Goal: Use online tool/utility: Utilize a website feature to perform a specific function

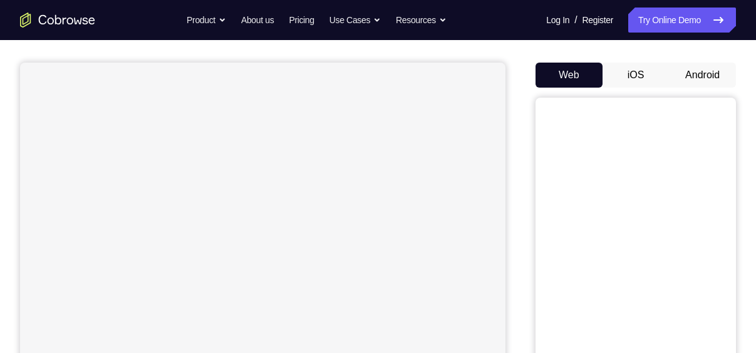
scroll to position [105, 0]
click at [695, 68] on button "Android" at bounding box center [702, 70] width 67 height 25
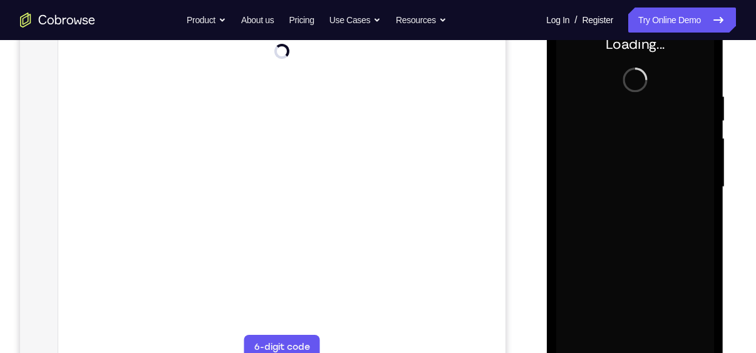
scroll to position [0, 0]
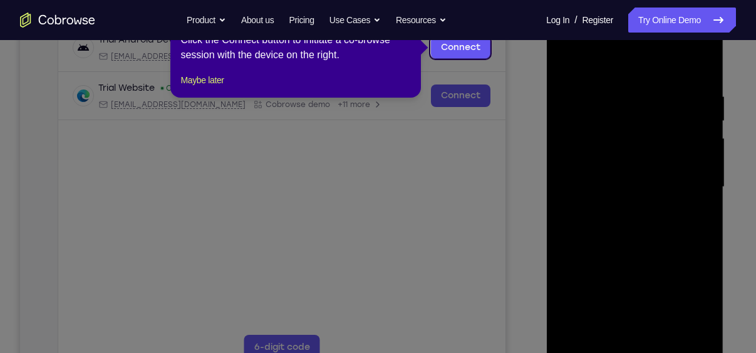
click at [390, 197] on icon at bounding box center [382, 176] width 765 height 353
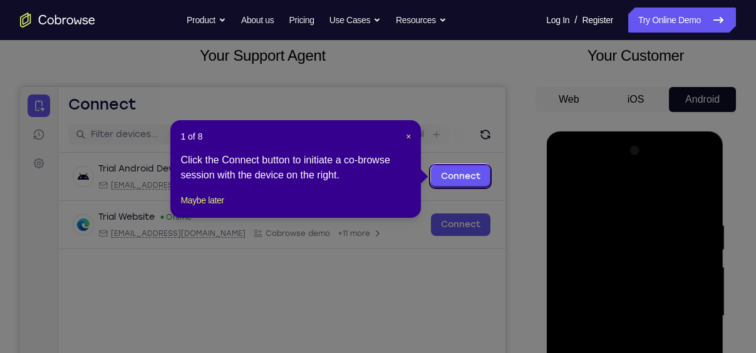
scroll to position [77, 0]
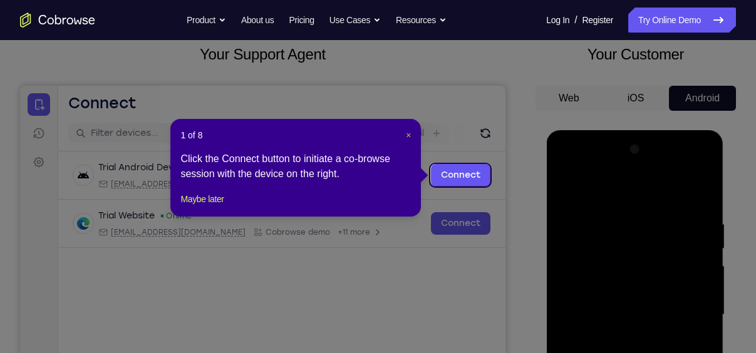
click at [406, 131] on span "×" at bounding box center [408, 135] width 5 height 10
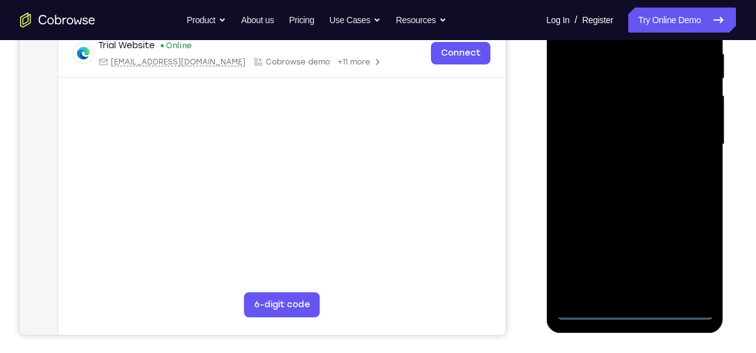
scroll to position [248, 0]
click at [633, 308] on div at bounding box center [634, 144] width 158 height 351
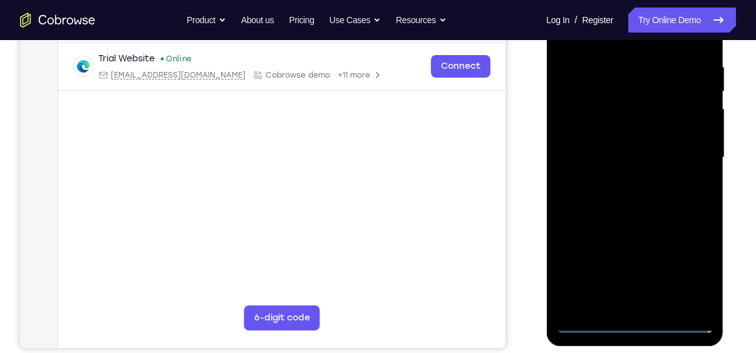
scroll to position [217, 0]
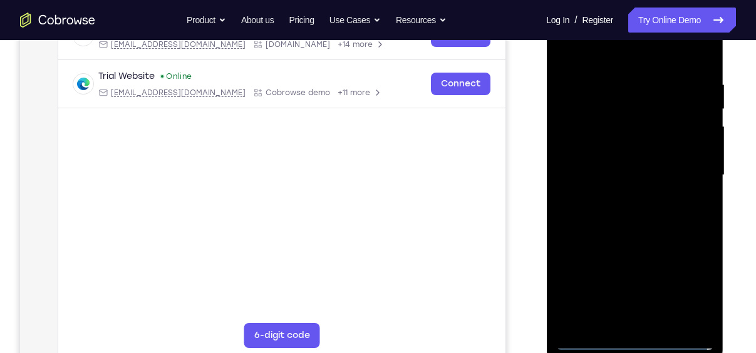
click at [686, 285] on div at bounding box center [634, 175] width 158 height 351
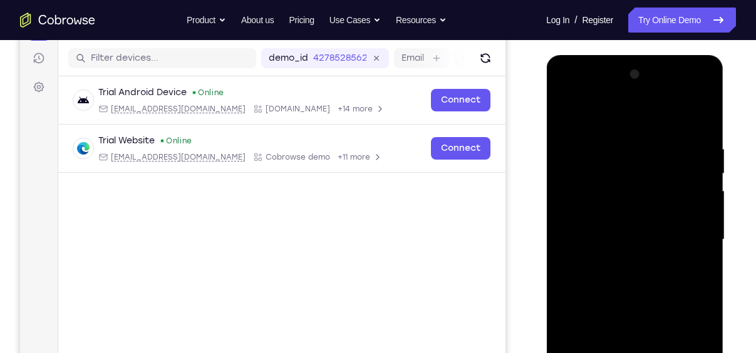
click at [588, 93] on div at bounding box center [634, 239] width 158 height 351
click at [635, 167] on div at bounding box center [634, 239] width 158 height 351
click at [579, 124] on div at bounding box center [634, 239] width 158 height 351
click at [578, 201] on div at bounding box center [634, 239] width 158 height 351
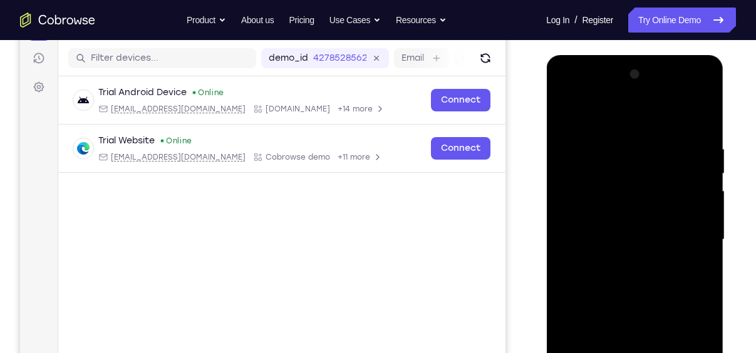
click at [593, 245] on div at bounding box center [634, 239] width 158 height 351
click at [600, 222] on div at bounding box center [634, 239] width 158 height 351
click at [604, 249] on div at bounding box center [634, 239] width 158 height 351
drag, startPoint x: 580, startPoint y: 115, endPoint x: 731, endPoint y: 96, distance: 152.0
click at [724, 96] on html "Online web based iOS Simulators and Android Emulators. Run iPhone, iPad, Mobile…" at bounding box center [635, 243] width 178 height 376
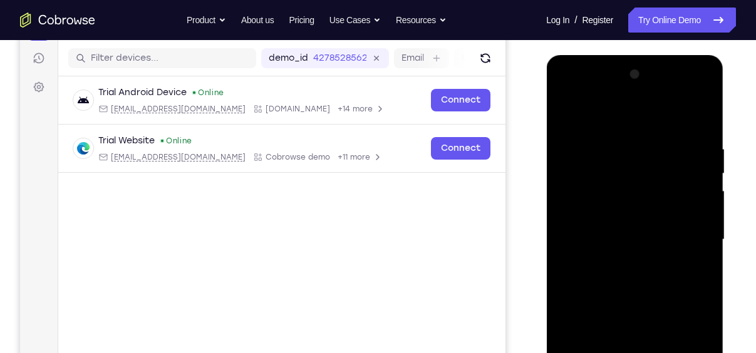
click at [614, 239] on div at bounding box center [634, 239] width 158 height 351
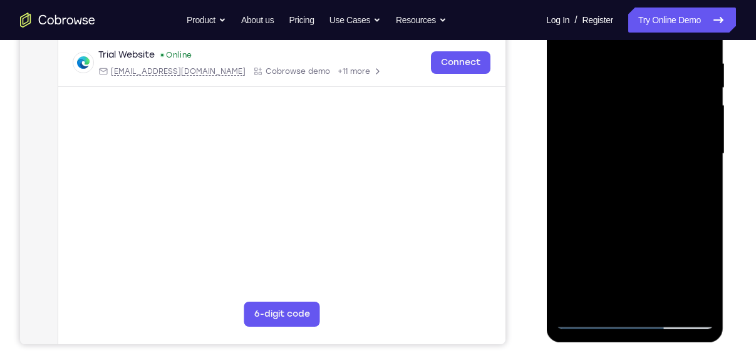
scroll to position [239, 0]
click at [686, 296] on div at bounding box center [634, 153] width 158 height 351
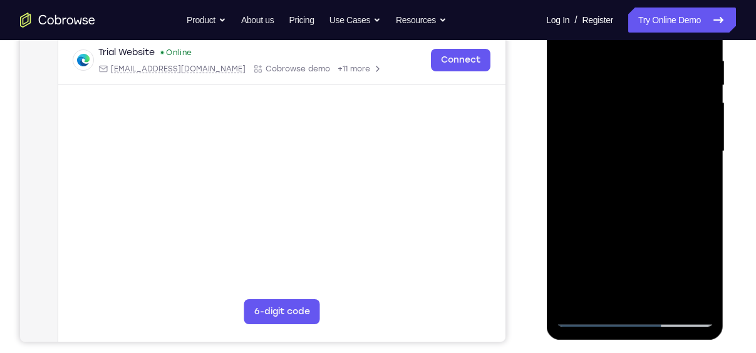
scroll to position [237, 0]
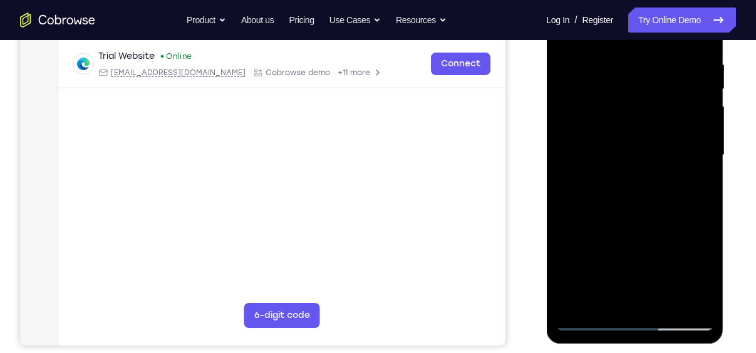
click at [696, 301] on div at bounding box center [634, 155] width 158 height 351
click at [697, 318] on div at bounding box center [634, 155] width 158 height 351
click at [612, 165] on div at bounding box center [634, 155] width 158 height 351
drag, startPoint x: 619, startPoint y: 182, endPoint x: 613, endPoint y: 117, distance: 64.7
click at [613, 117] on div at bounding box center [634, 155] width 158 height 351
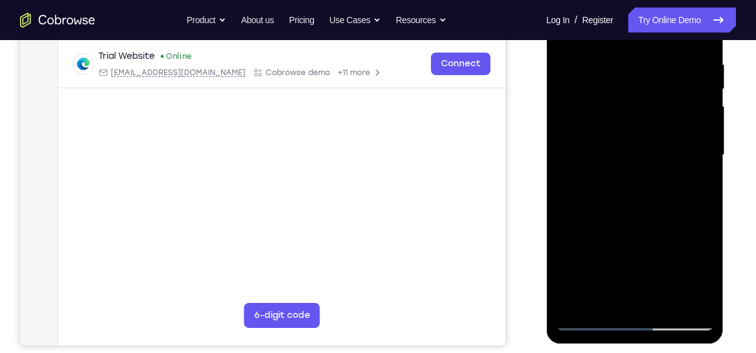
click at [626, 178] on div at bounding box center [634, 155] width 158 height 351
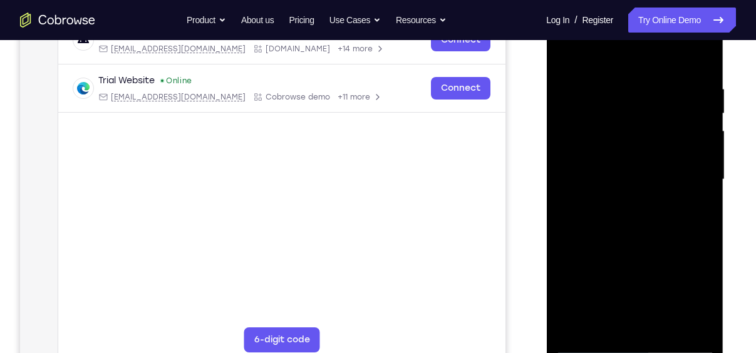
scroll to position [212, 0]
drag, startPoint x: 654, startPoint y: 279, endPoint x: 651, endPoint y: 134, distance: 144.7
click at [651, 134] on div at bounding box center [634, 180] width 158 height 351
drag, startPoint x: 645, startPoint y: 206, endPoint x: 639, endPoint y: 29, distance: 176.6
click at [639, 29] on div at bounding box center [634, 180] width 158 height 351
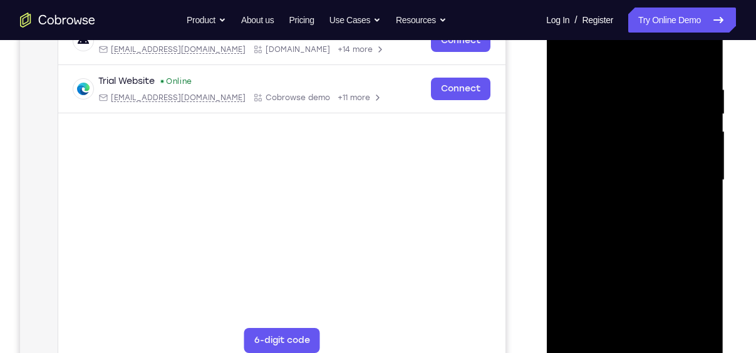
drag, startPoint x: 645, startPoint y: 241, endPoint x: 652, endPoint y: 111, distance: 129.8
click at [652, 111] on div at bounding box center [634, 180] width 158 height 351
drag, startPoint x: 652, startPoint y: 111, endPoint x: 652, endPoint y: 292, distance: 180.3
click at [652, 292] on div at bounding box center [634, 180] width 158 height 351
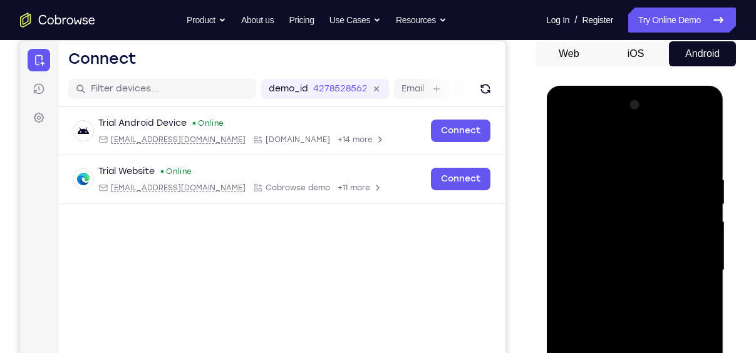
scroll to position [123, 0]
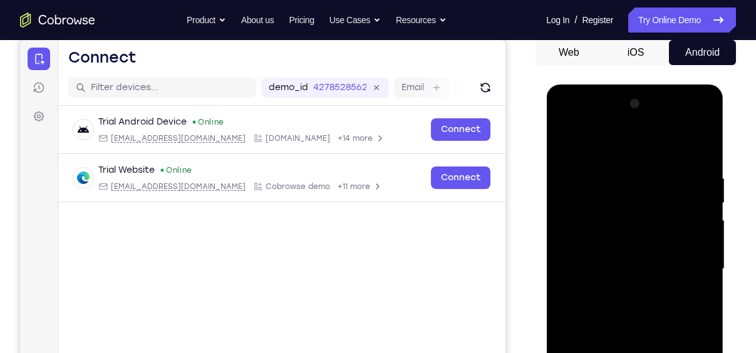
click at [701, 120] on div at bounding box center [634, 269] width 158 height 351
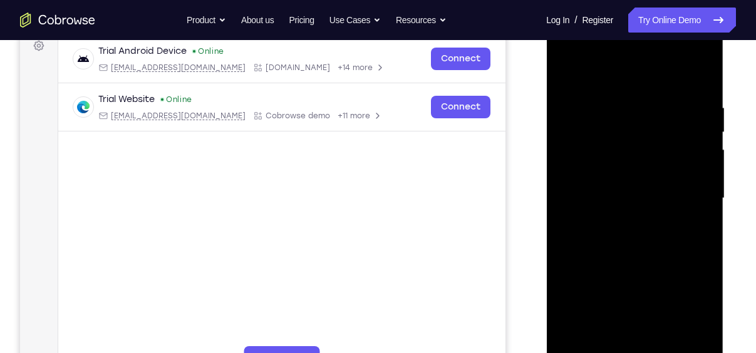
scroll to position [194, 0]
click at [655, 290] on div at bounding box center [634, 198] width 158 height 351
click at [650, 220] on div at bounding box center [634, 198] width 158 height 351
click at [646, 247] on div at bounding box center [634, 198] width 158 height 351
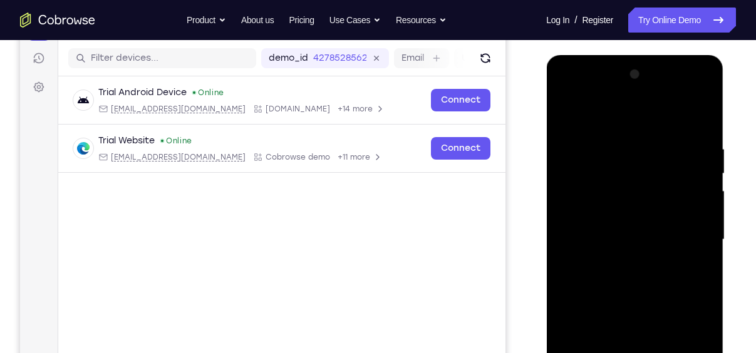
scroll to position [152, 0]
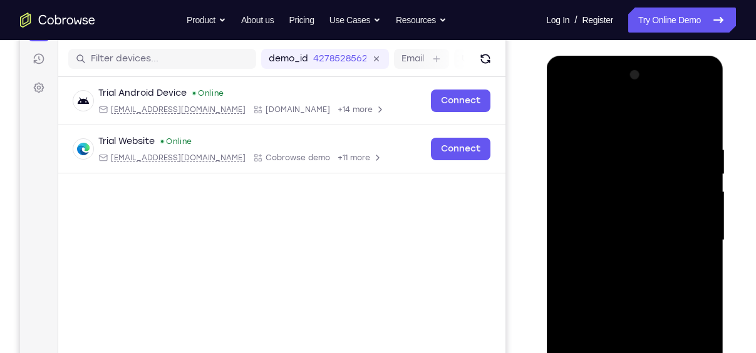
click at [575, 108] on div at bounding box center [634, 240] width 158 height 351
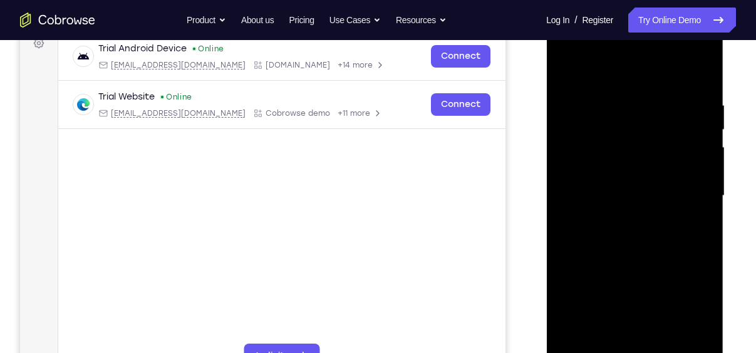
scroll to position [197, 0]
drag, startPoint x: 595, startPoint y: 187, endPoint x: 608, endPoint y: 111, distance: 76.8
click at [608, 111] on div at bounding box center [634, 195] width 158 height 351
click at [617, 150] on div at bounding box center [634, 195] width 158 height 351
click at [615, 230] on div at bounding box center [634, 195] width 158 height 351
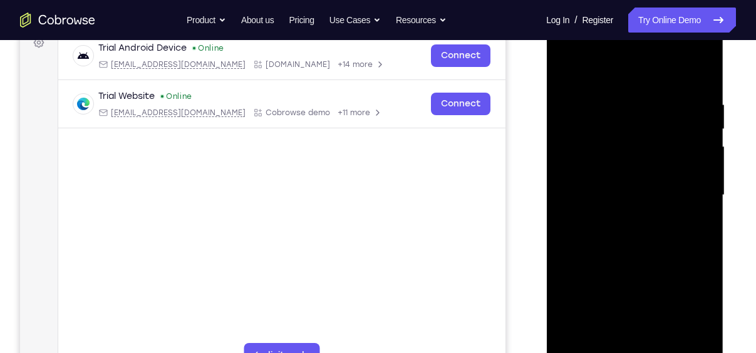
click at [584, 230] on div at bounding box center [634, 195] width 158 height 351
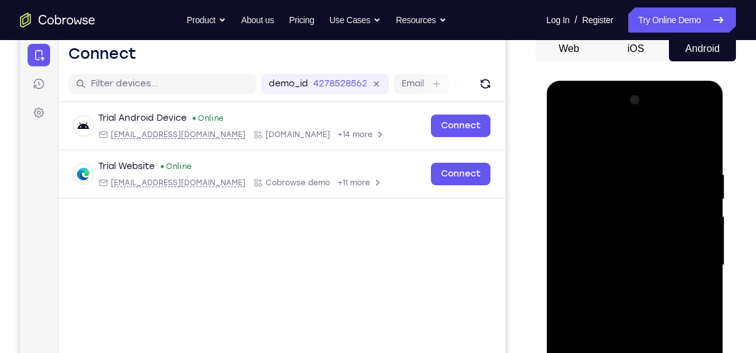
scroll to position [120, 0]
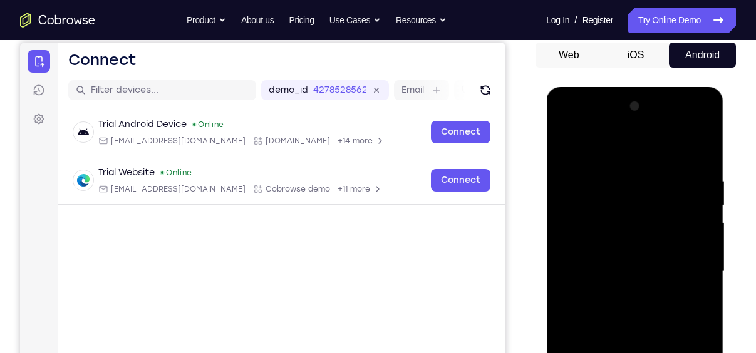
click at [702, 121] on div at bounding box center [634, 271] width 158 height 351
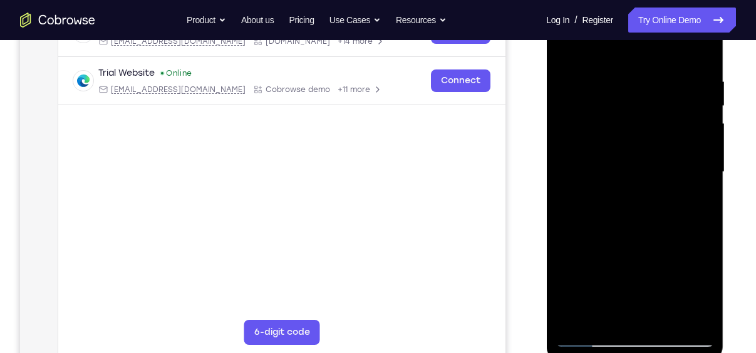
scroll to position [232, 0]
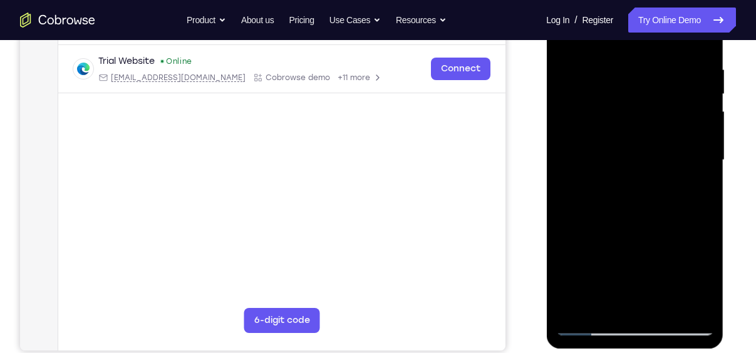
click at [655, 247] on div at bounding box center [634, 160] width 158 height 351
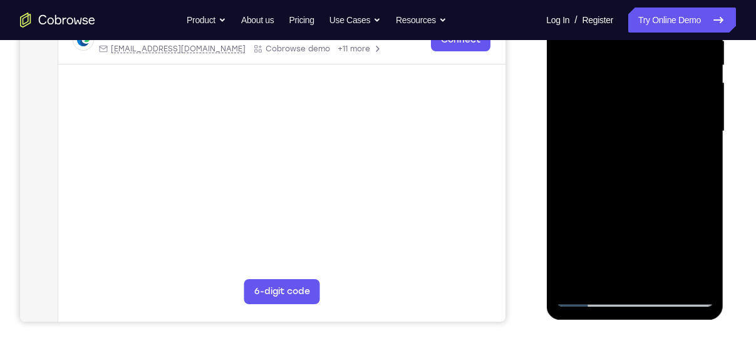
scroll to position [258, 0]
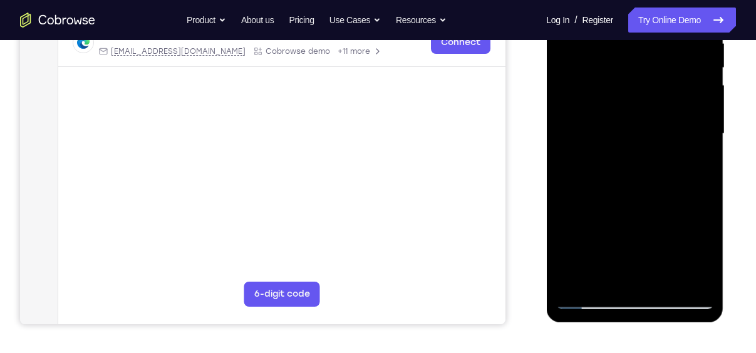
drag, startPoint x: 609, startPoint y: 239, endPoint x: 619, endPoint y: 103, distance: 136.8
click at [619, 103] on div at bounding box center [634, 134] width 158 height 351
drag, startPoint x: 629, startPoint y: 220, endPoint x: 649, endPoint y: 51, distance: 170.1
click at [649, 51] on div at bounding box center [634, 134] width 158 height 351
drag, startPoint x: 650, startPoint y: 217, endPoint x: 667, endPoint y: 43, distance: 174.2
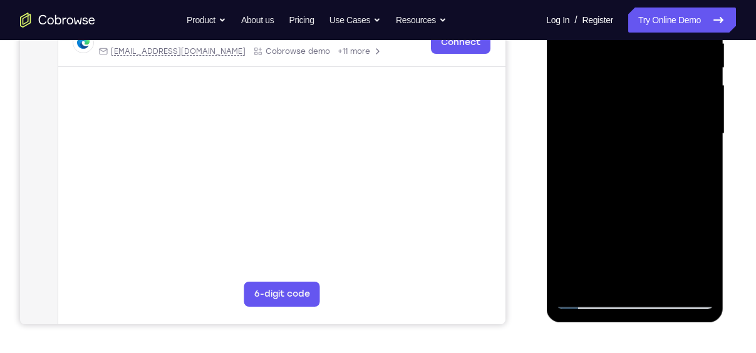
click at [667, 43] on div at bounding box center [634, 134] width 158 height 351
click at [630, 95] on div at bounding box center [634, 134] width 158 height 351
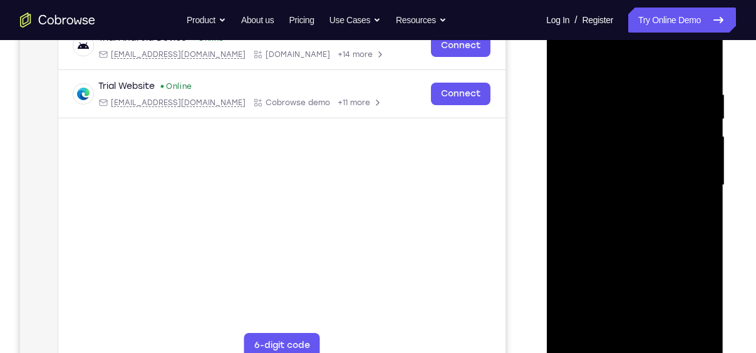
scroll to position [206, 0]
click at [679, 330] on div at bounding box center [634, 186] width 158 height 351
click at [679, 326] on div at bounding box center [634, 186] width 158 height 351
click at [704, 193] on div at bounding box center [634, 186] width 158 height 351
click at [675, 327] on div at bounding box center [634, 186] width 158 height 351
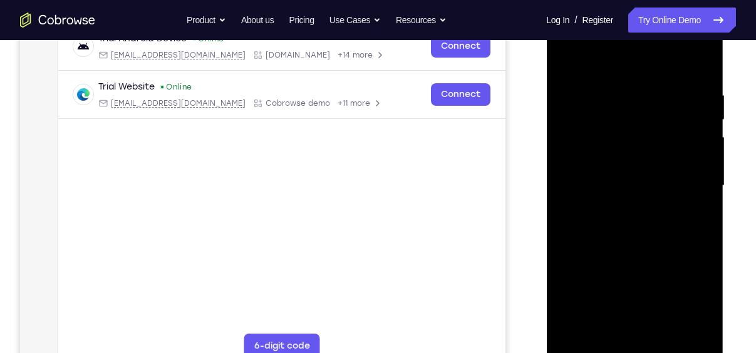
click at [675, 327] on div at bounding box center [634, 186] width 158 height 351
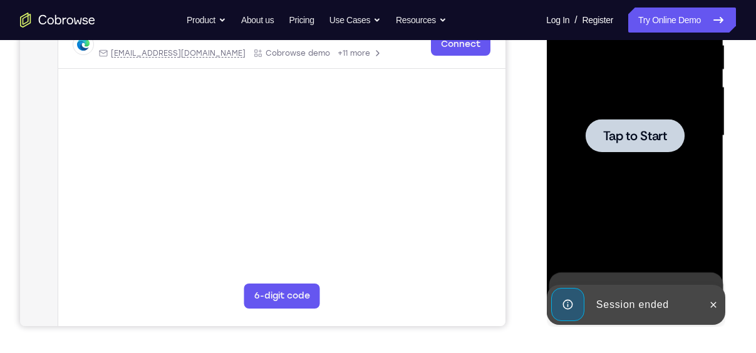
scroll to position [243, 0]
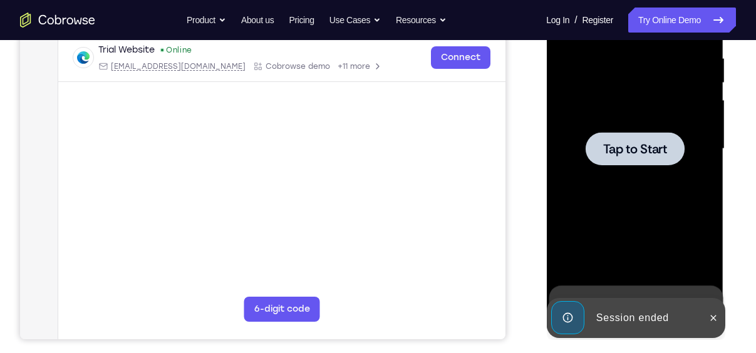
click at [639, 138] on div at bounding box center [634, 148] width 99 height 33
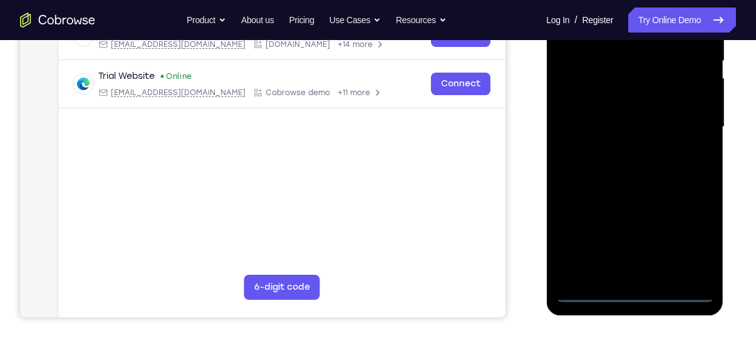
scroll to position [301, 0]
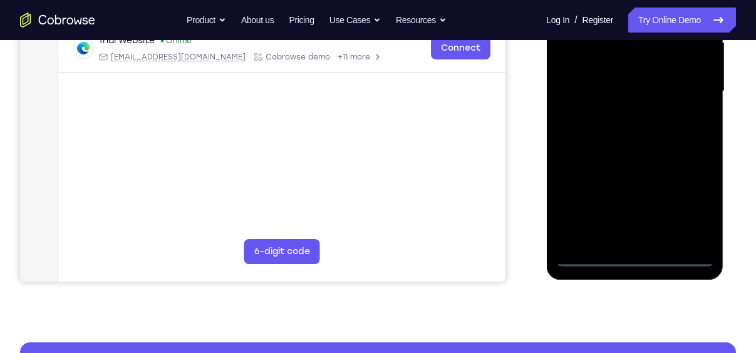
click at [635, 257] on div at bounding box center [634, 91] width 158 height 351
click at [687, 197] on div at bounding box center [634, 91] width 158 height 351
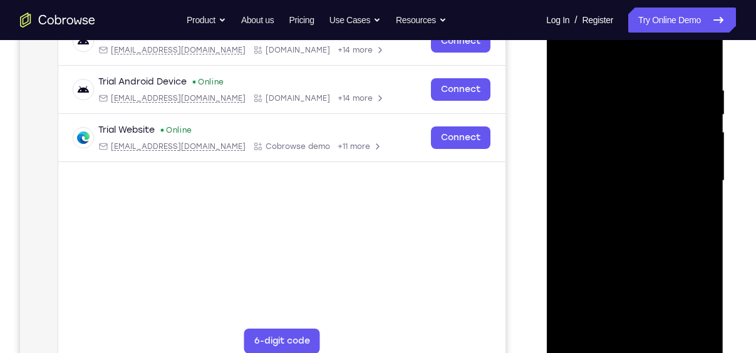
scroll to position [0, 0]
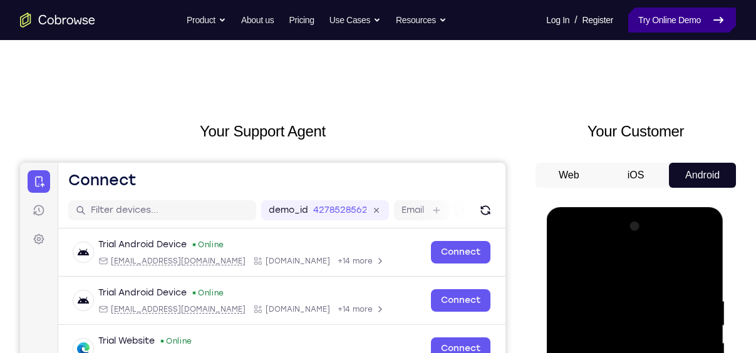
click at [679, 15] on link "Try Online Demo" at bounding box center [682, 20] width 108 height 25
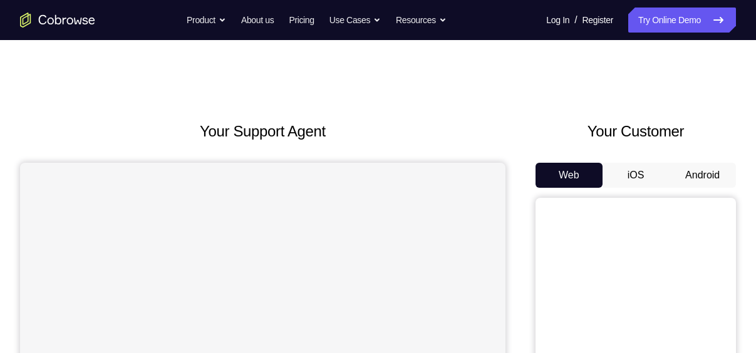
scroll to position [56, 0]
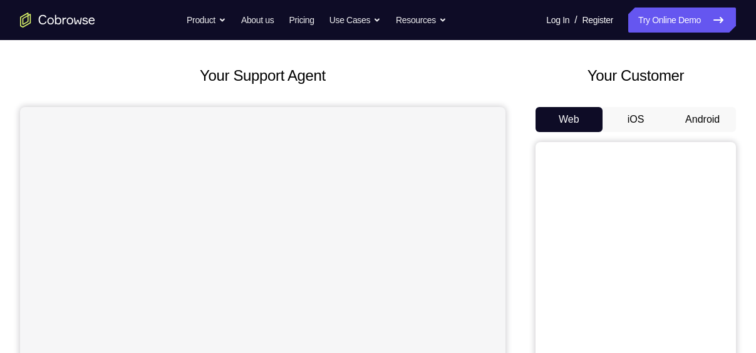
click at [711, 114] on button "Android" at bounding box center [702, 119] width 67 height 25
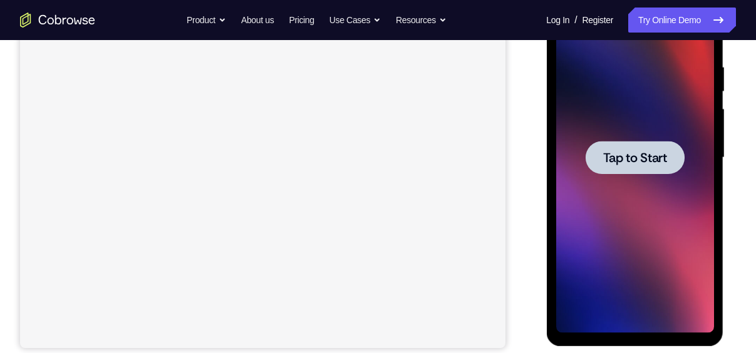
scroll to position [0, 0]
click at [629, 164] on span "Tap to Start" at bounding box center [634, 158] width 64 height 13
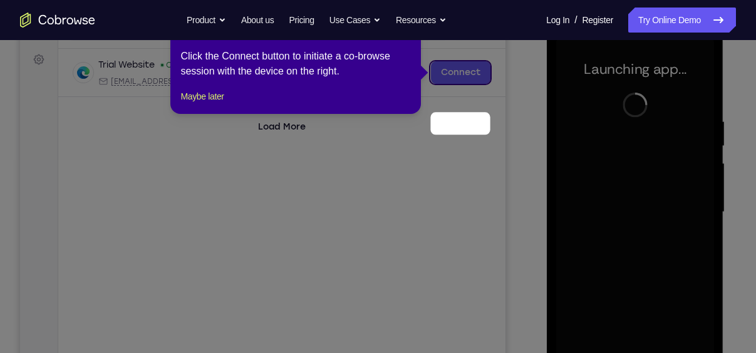
scroll to position [96, 0]
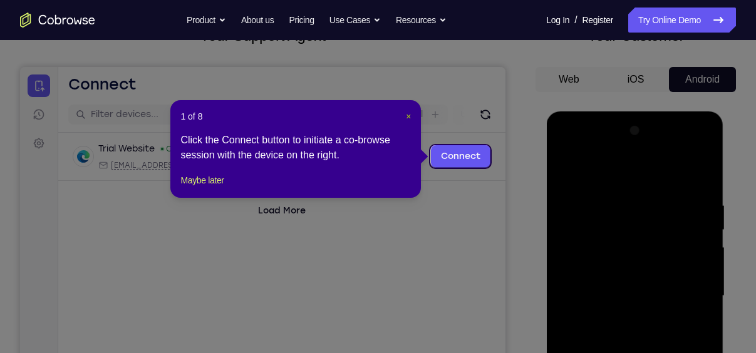
click at [408, 113] on span "×" at bounding box center [408, 116] width 5 height 10
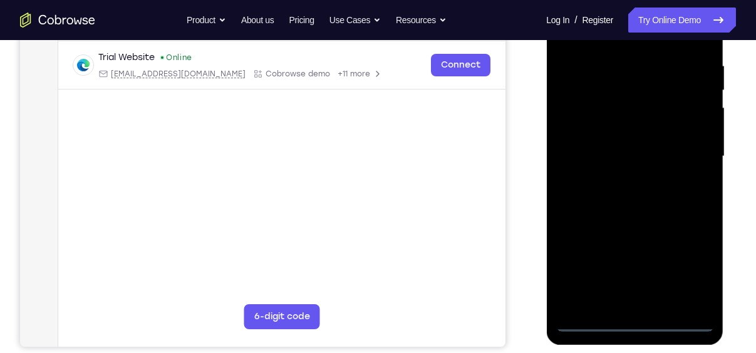
scroll to position [248, 0]
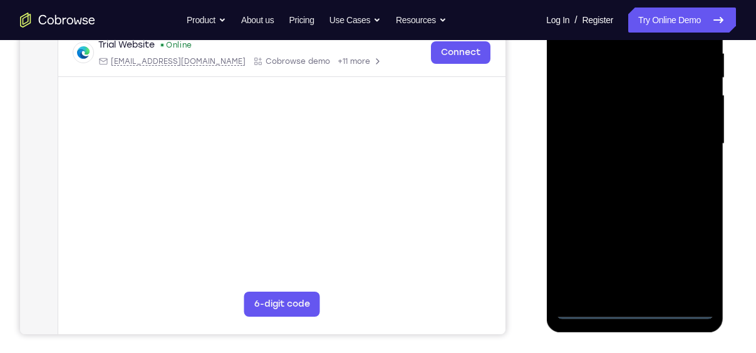
click at [635, 308] on div at bounding box center [634, 144] width 158 height 351
click at [687, 255] on div at bounding box center [634, 144] width 158 height 351
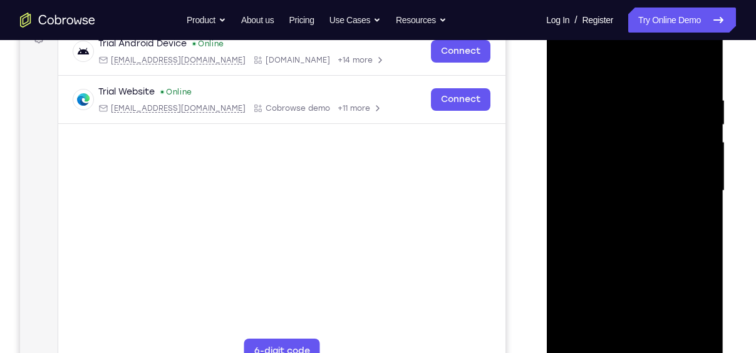
scroll to position [202, 0]
click at [584, 44] on div at bounding box center [634, 190] width 158 height 351
click at [580, 149] on div at bounding box center [634, 190] width 158 height 351
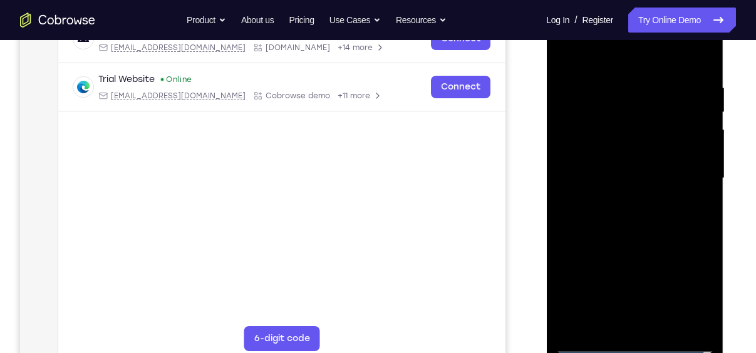
scroll to position [212, 0]
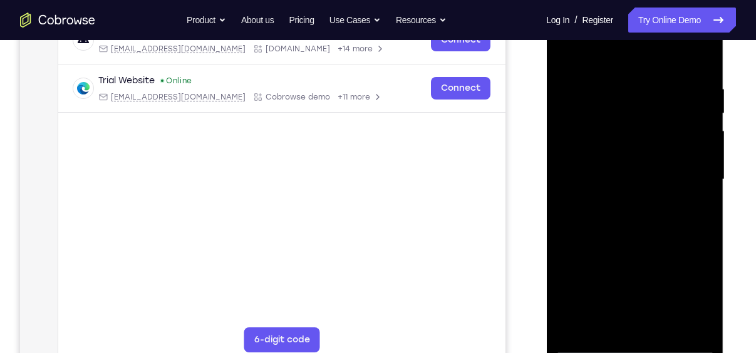
click at [599, 183] on div at bounding box center [634, 179] width 158 height 351
click at [644, 167] on div at bounding box center [634, 179] width 158 height 351
drag, startPoint x: 612, startPoint y: 169, endPoint x: 568, endPoint y: 170, distance: 44.5
click at [568, 170] on div at bounding box center [634, 179] width 158 height 351
click at [610, 168] on div at bounding box center [634, 179] width 158 height 351
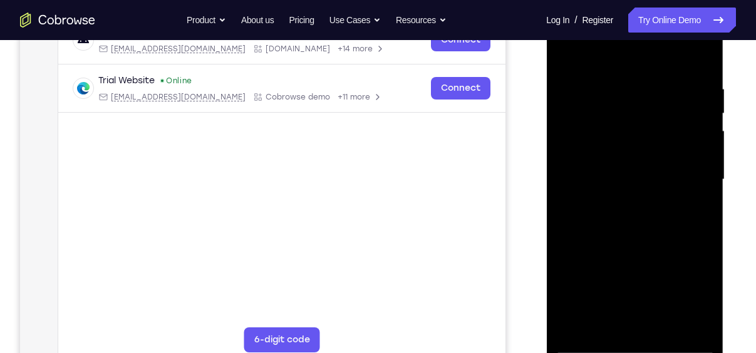
click at [635, 141] on div at bounding box center [634, 179] width 158 height 351
click at [607, 166] on div at bounding box center [634, 179] width 158 height 351
click at [615, 192] on div at bounding box center [634, 179] width 158 height 351
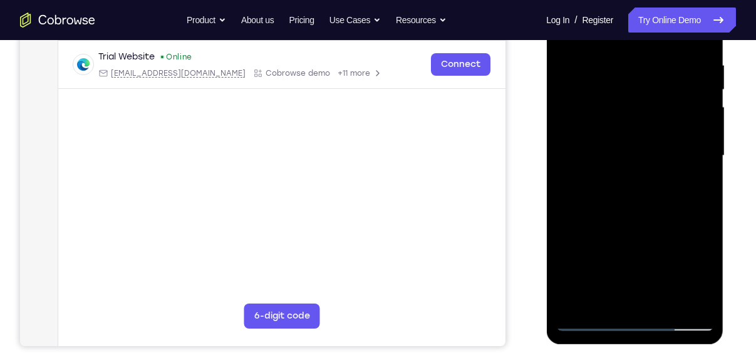
scroll to position [237, 0]
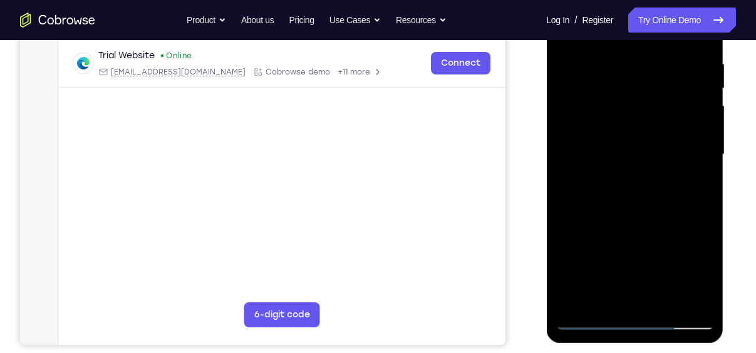
drag, startPoint x: 639, startPoint y: 234, endPoint x: 626, endPoint y: 158, distance: 76.8
click at [626, 158] on div at bounding box center [634, 154] width 158 height 351
click at [634, 289] on div at bounding box center [634, 154] width 158 height 351
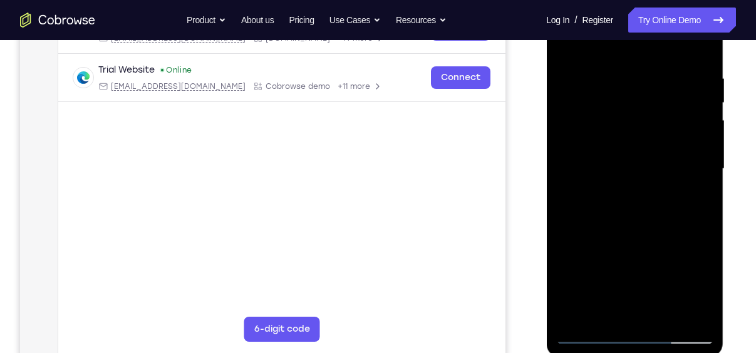
scroll to position [224, 0]
drag, startPoint x: 634, startPoint y: 173, endPoint x: 636, endPoint y: 133, distance: 40.1
click at [636, 133] on div at bounding box center [634, 168] width 158 height 351
drag, startPoint x: 609, startPoint y: 132, endPoint x: 619, endPoint y: 269, distance: 137.4
click at [619, 269] on div at bounding box center [634, 168] width 158 height 351
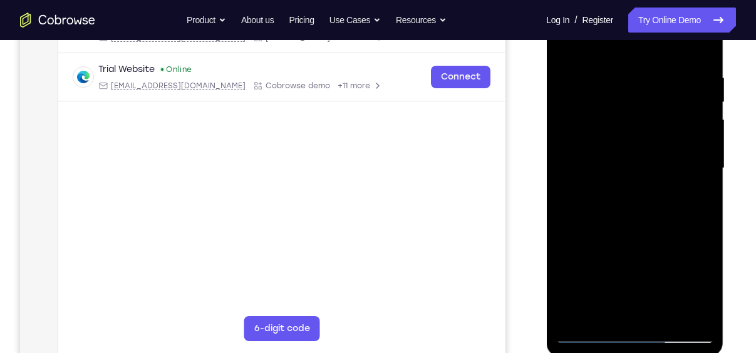
click at [655, 130] on div at bounding box center [634, 168] width 158 height 351
click at [701, 177] on div at bounding box center [634, 168] width 158 height 351
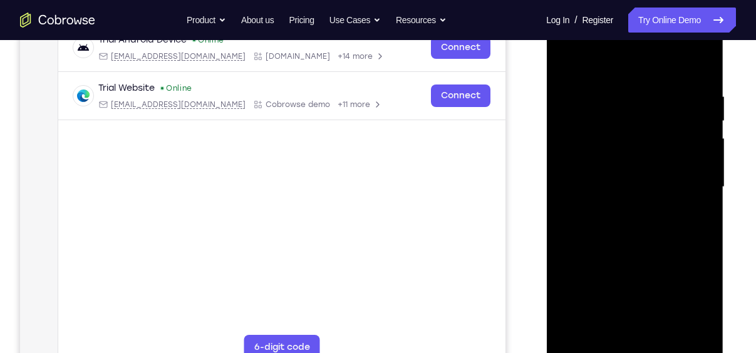
scroll to position [206, 0]
click at [702, 192] on div at bounding box center [634, 186] width 158 height 351
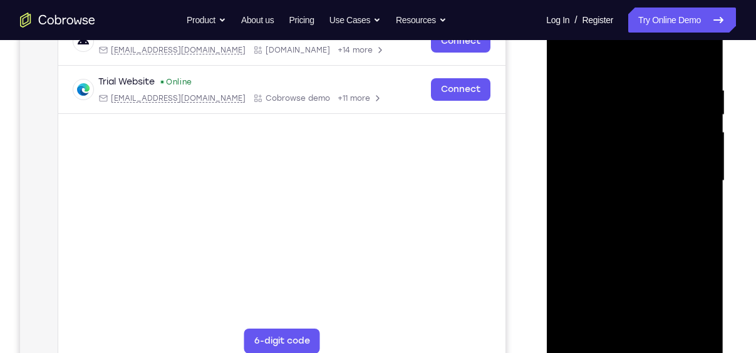
scroll to position [210, 0]
click at [702, 189] on div at bounding box center [634, 182] width 158 height 351
click at [674, 326] on div at bounding box center [634, 182] width 158 height 351
click at [704, 191] on div at bounding box center [634, 182] width 158 height 351
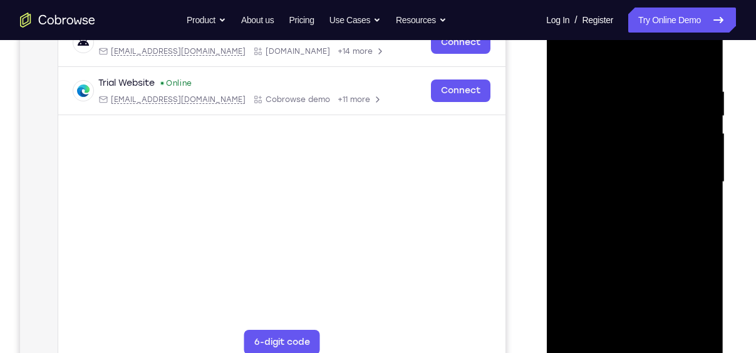
click at [676, 326] on div at bounding box center [634, 182] width 158 height 351
click at [703, 192] on div at bounding box center [634, 182] width 158 height 351
click at [678, 326] on div at bounding box center [634, 182] width 158 height 351
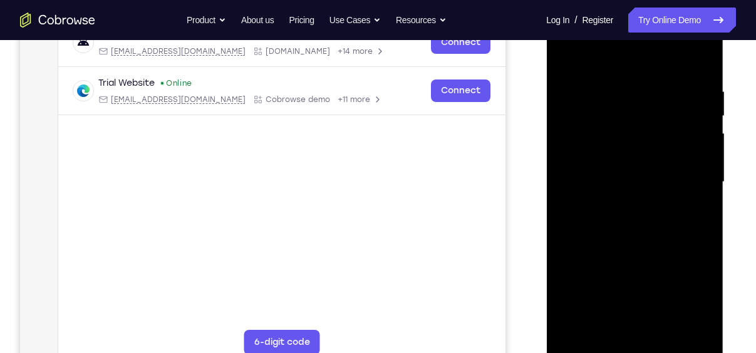
click at [702, 186] on div at bounding box center [634, 182] width 158 height 351
click at [699, 178] on div at bounding box center [634, 182] width 158 height 351
click at [701, 185] on div at bounding box center [634, 182] width 158 height 351
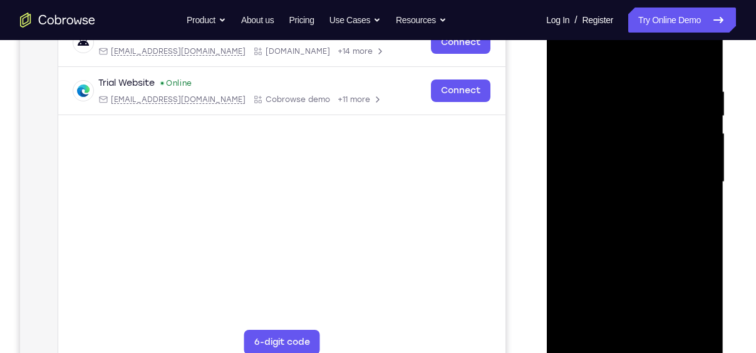
click at [701, 185] on div at bounding box center [634, 182] width 158 height 351
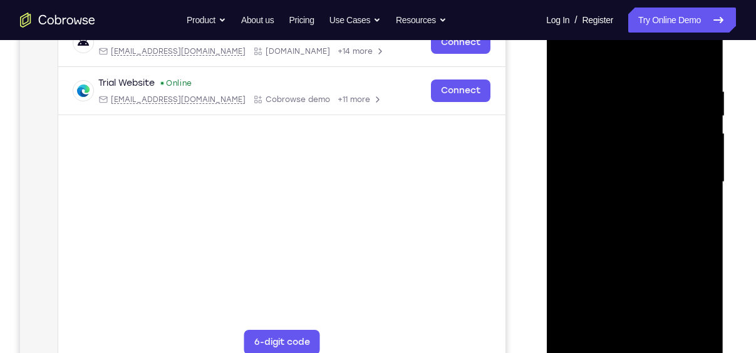
click at [701, 185] on div at bounding box center [634, 182] width 158 height 351
click at [564, 192] on div at bounding box center [634, 182] width 158 height 351
click at [680, 326] on div at bounding box center [634, 182] width 158 height 351
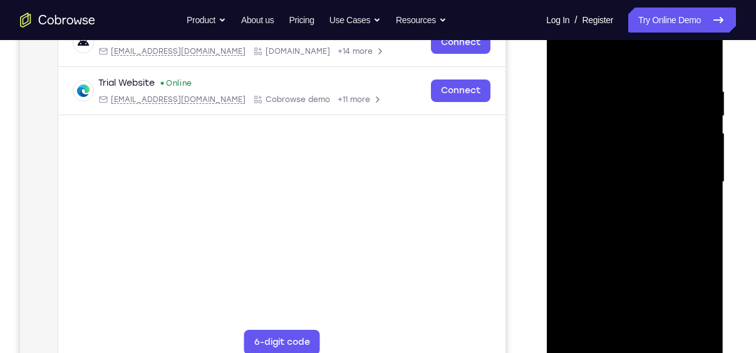
click at [680, 326] on div at bounding box center [634, 182] width 158 height 351
click at [702, 190] on div at bounding box center [634, 182] width 158 height 351
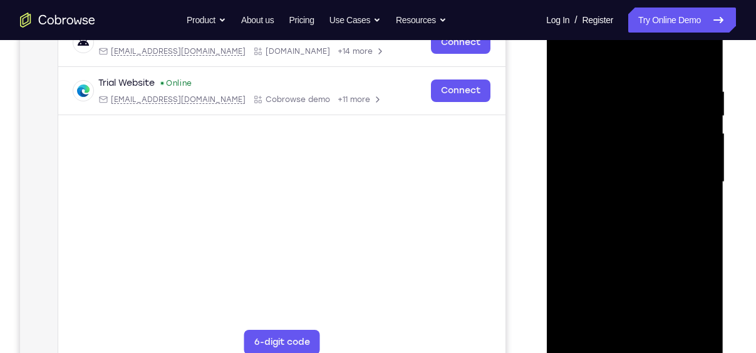
click at [702, 190] on div at bounding box center [634, 182] width 158 height 351
drag, startPoint x: 156, startPoint y: 192, endPoint x: 726, endPoint y: 179, distance: 570.5
click at [726, 179] on div at bounding box center [635, 180] width 200 height 385
click at [701, 190] on div at bounding box center [634, 182] width 158 height 351
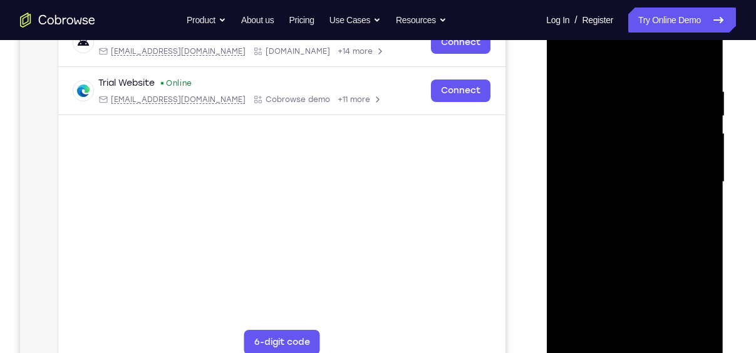
click at [676, 327] on div at bounding box center [634, 182] width 158 height 351
click at [677, 324] on div at bounding box center [634, 182] width 158 height 351
click at [702, 188] on div at bounding box center [634, 182] width 158 height 351
click at [678, 325] on div at bounding box center [634, 182] width 158 height 351
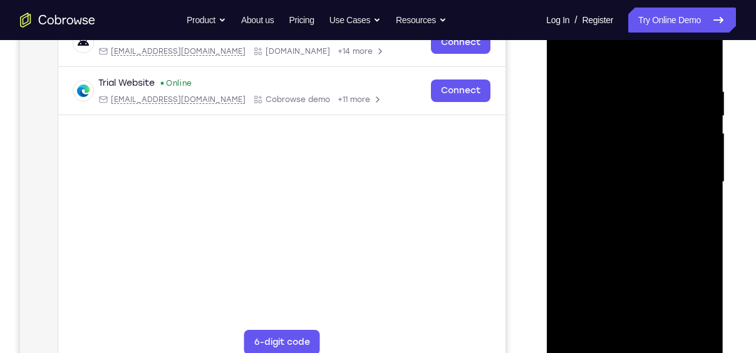
click at [702, 187] on div at bounding box center [634, 182] width 158 height 351
click at [677, 326] on div at bounding box center [634, 182] width 158 height 351
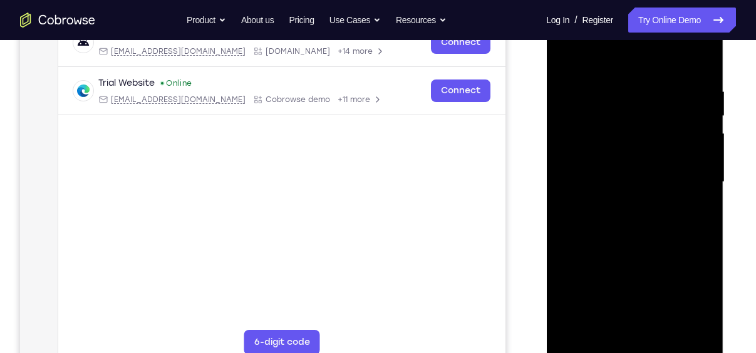
click at [703, 190] on div at bounding box center [634, 182] width 158 height 351
click at [676, 321] on div at bounding box center [634, 182] width 158 height 351
click at [700, 183] on div at bounding box center [634, 182] width 158 height 351
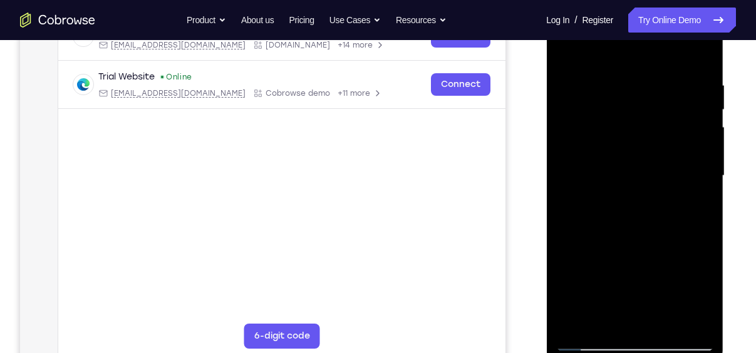
scroll to position [215, 0]
click at [705, 185] on div at bounding box center [634, 176] width 158 height 351
click at [701, 179] on div at bounding box center [634, 176] width 158 height 351
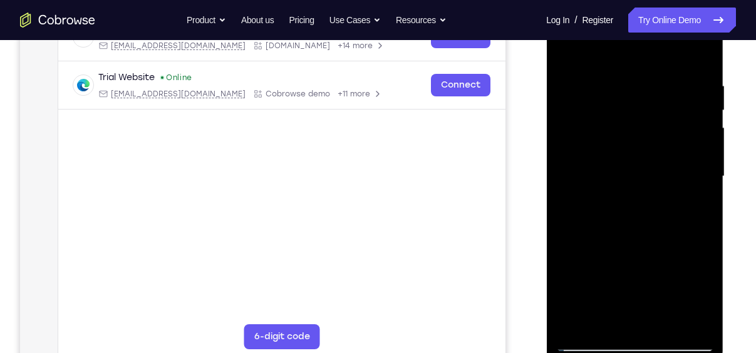
click at [701, 179] on div at bounding box center [634, 176] width 158 height 351
click at [702, 183] on div at bounding box center [634, 176] width 158 height 351
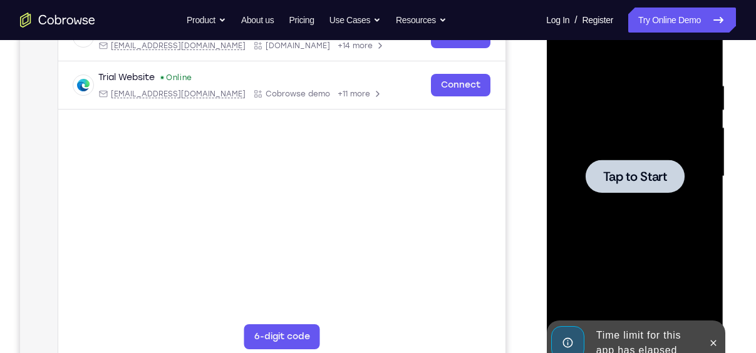
click at [645, 176] on span "Tap to Start" at bounding box center [634, 176] width 64 height 13
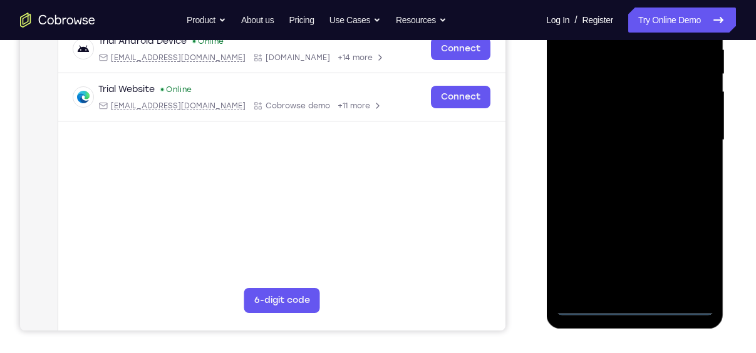
scroll to position [259, 0]
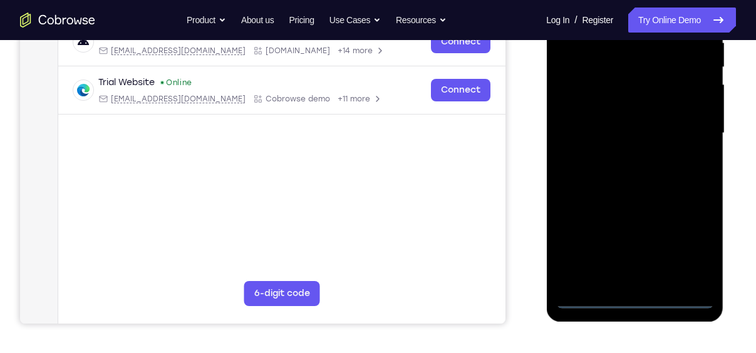
click at [637, 297] on div at bounding box center [634, 133] width 158 height 351
click at [684, 240] on div at bounding box center [634, 133] width 158 height 351
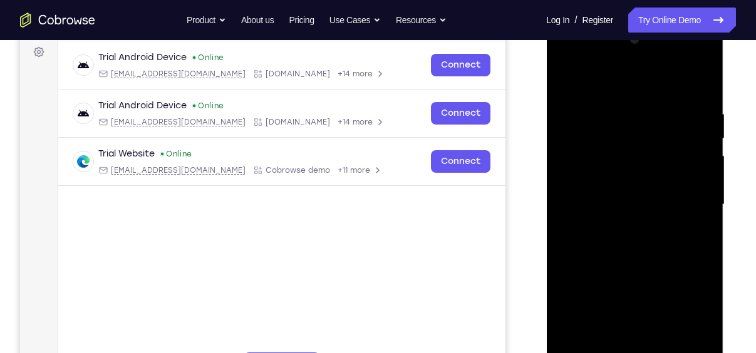
scroll to position [185, 0]
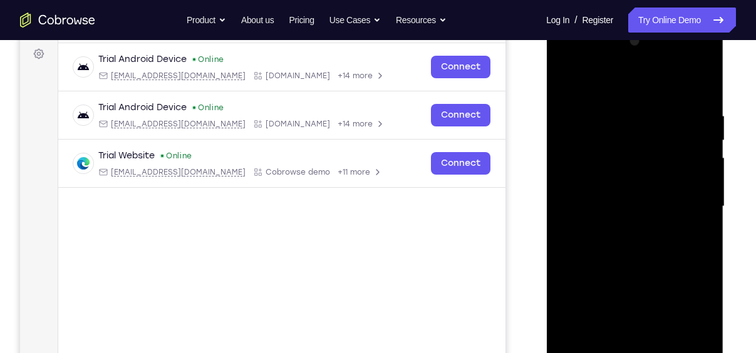
click at [579, 59] on div at bounding box center [634, 206] width 158 height 351
click at [583, 168] on div at bounding box center [634, 206] width 158 height 351
click at [627, 195] on div at bounding box center [634, 206] width 158 height 351
click at [641, 156] on div at bounding box center [634, 206] width 158 height 351
click at [610, 180] on div at bounding box center [634, 206] width 158 height 351
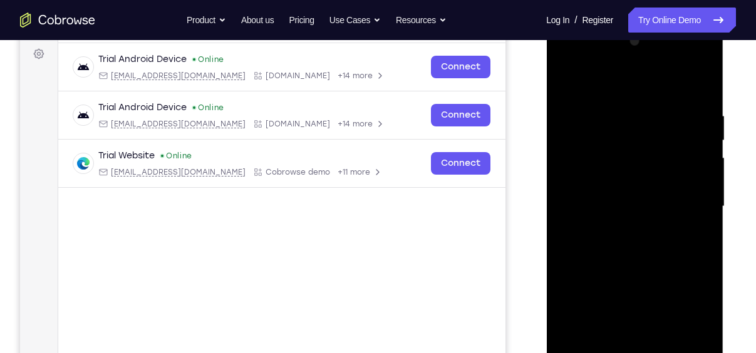
click at [602, 208] on div at bounding box center [634, 206] width 158 height 351
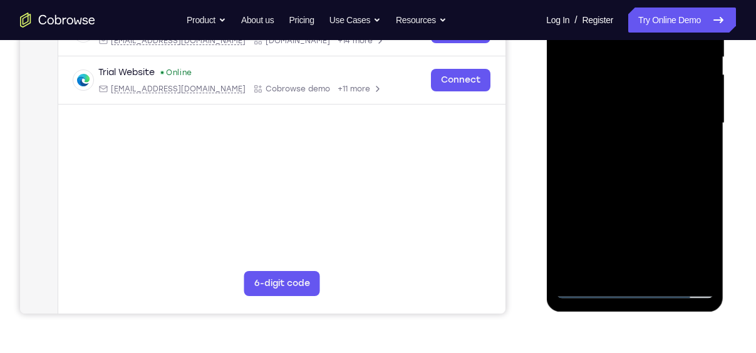
scroll to position [270, 0]
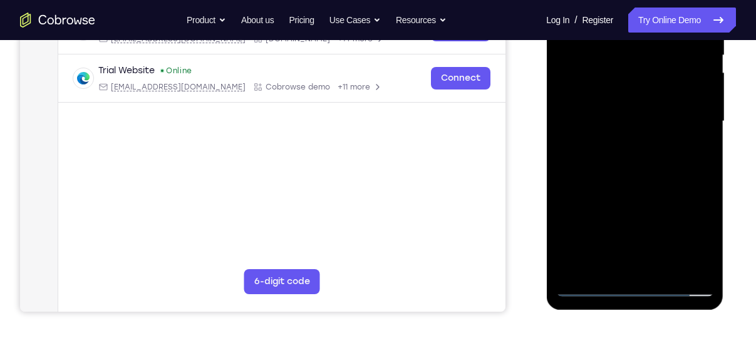
drag, startPoint x: 649, startPoint y: 205, endPoint x: 633, endPoint y: 126, distance: 79.9
click at [633, 126] on div at bounding box center [634, 121] width 158 height 351
click at [640, 257] on div at bounding box center [634, 121] width 158 height 351
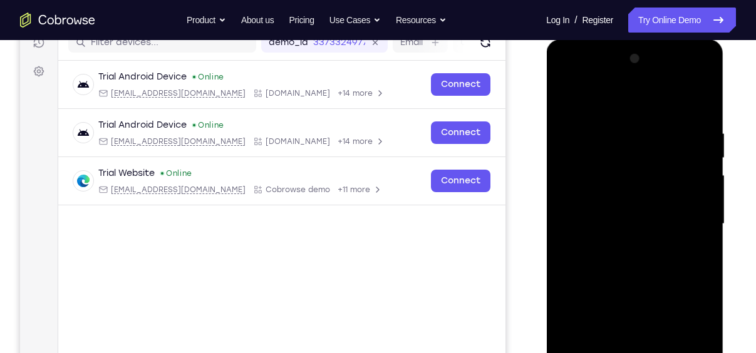
scroll to position [167, 0]
click at [577, 280] on div at bounding box center [634, 224] width 158 height 351
click at [574, 279] on div at bounding box center [634, 224] width 158 height 351
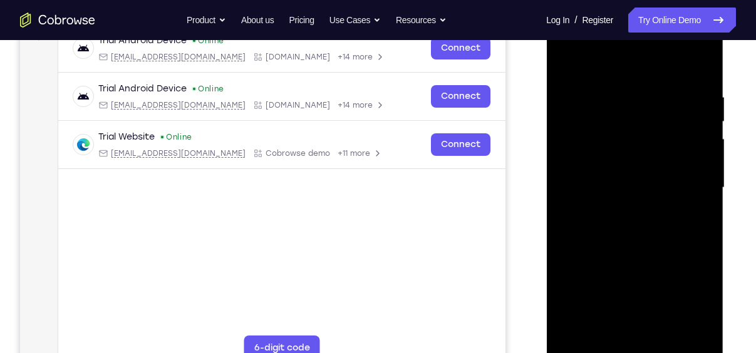
scroll to position [213, 0]
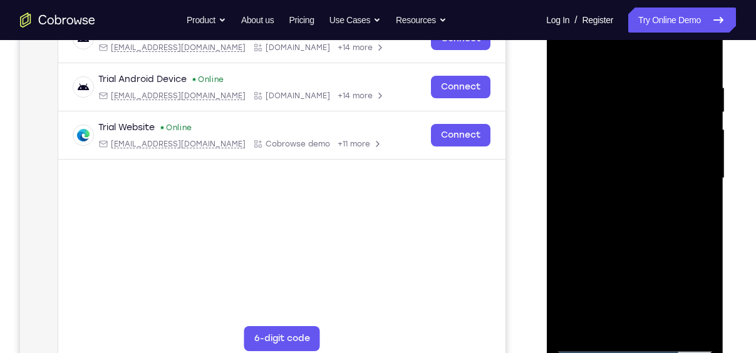
click at [579, 232] on div at bounding box center [634, 178] width 158 height 351
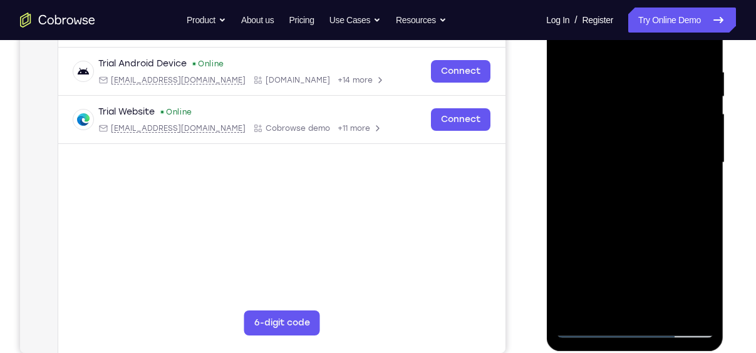
scroll to position [230, 0]
drag, startPoint x: 640, startPoint y: 229, endPoint x: 637, endPoint y: 175, distance: 54.0
click at [637, 175] on div at bounding box center [634, 162] width 158 height 351
drag, startPoint x: 645, startPoint y: 220, endPoint x: 640, endPoint y: 118, distance: 102.8
click at [640, 118] on div at bounding box center [634, 162] width 158 height 351
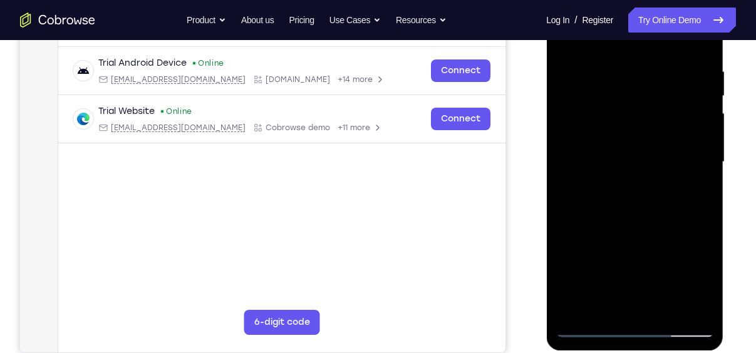
drag, startPoint x: 667, startPoint y: 224, endPoint x: 664, endPoint y: 96, distance: 127.8
click at [664, 96] on div at bounding box center [634, 162] width 158 height 351
drag, startPoint x: 673, startPoint y: 226, endPoint x: 652, endPoint y: 119, distance: 109.2
click at [652, 119] on div at bounding box center [634, 162] width 158 height 351
drag, startPoint x: 677, startPoint y: 182, endPoint x: 565, endPoint y: 192, distance: 113.1
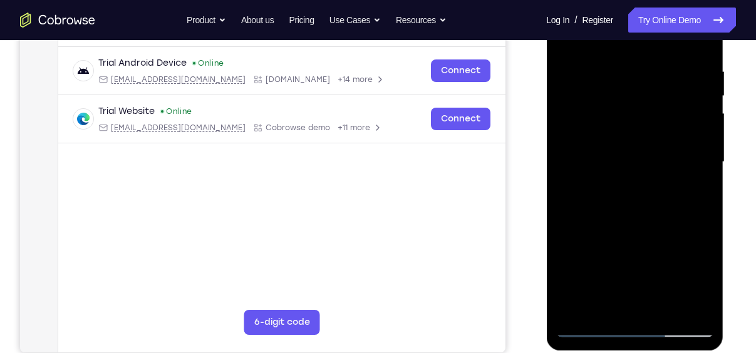
click at [565, 192] on div at bounding box center [634, 162] width 158 height 351
drag, startPoint x: 674, startPoint y: 184, endPoint x: 580, endPoint y: 212, distance: 97.4
click at [580, 212] on div at bounding box center [634, 162] width 158 height 351
drag, startPoint x: 689, startPoint y: 179, endPoint x: 555, endPoint y: 191, distance: 133.9
click at [555, 191] on div at bounding box center [634, 162] width 158 height 351
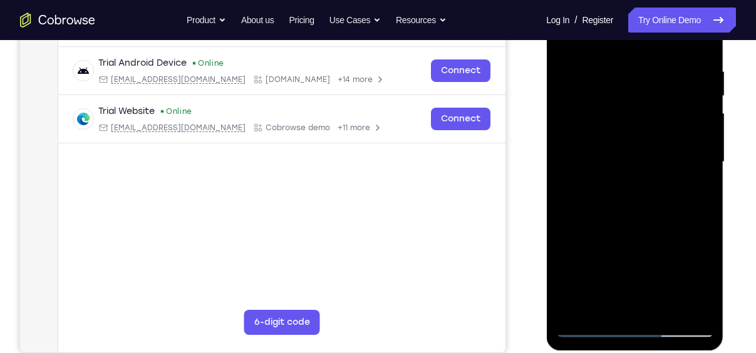
drag, startPoint x: 692, startPoint y: 179, endPoint x: 568, endPoint y: 194, distance: 124.9
click at [568, 194] on div at bounding box center [634, 162] width 158 height 351
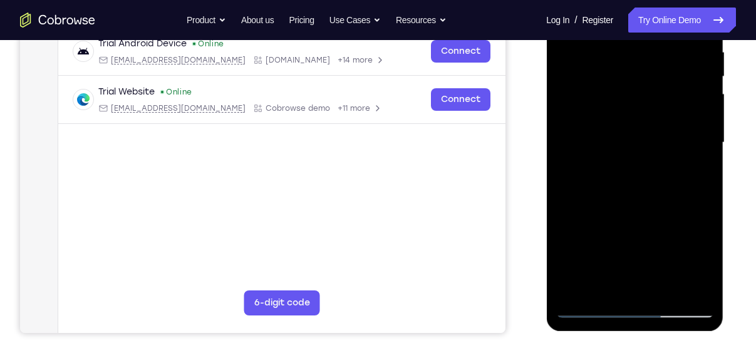
scroll to position [239, 0]
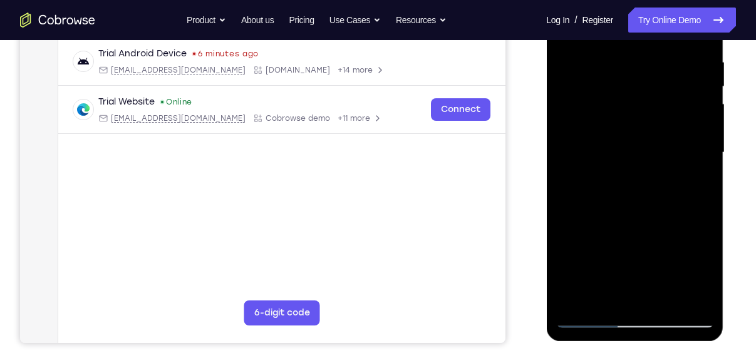
click at [652, 88] on div at bounding box center [634, 152] width 158 height 351
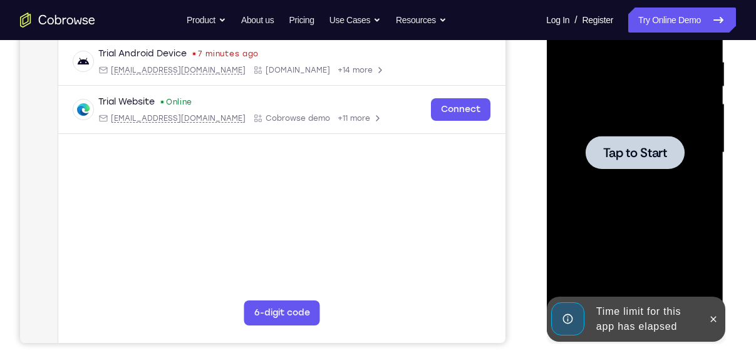
click at [638, 158] on span "Tap to Start" at bounding box center [634, 152] width 64 height 13
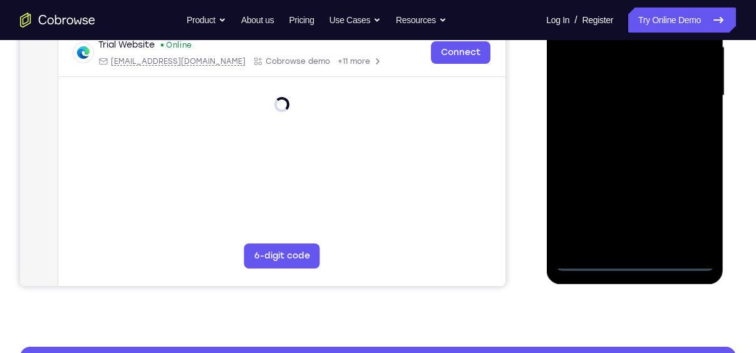
scroll to position [297, 0]
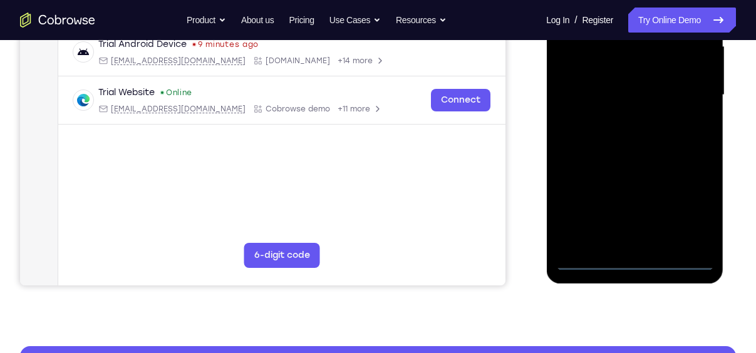
click at [630, 255] on div at bounding box center [634, 95] width 158 height 351
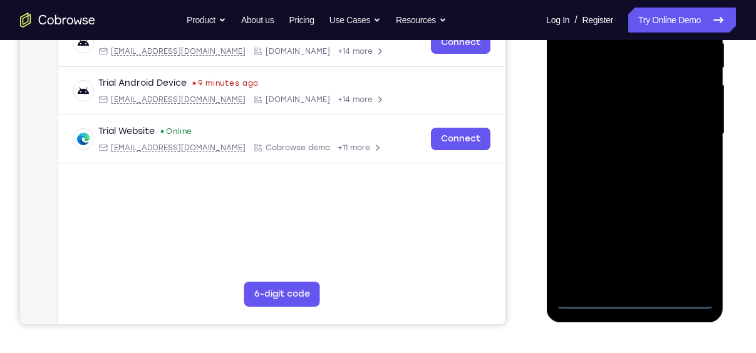
scroll to position [259, 0]
click at [634, 298] on div at bounding box center [634, 133] width 158 height 351
click at [687, 239] on div at bounding box center [634, 133] width 158 height 351
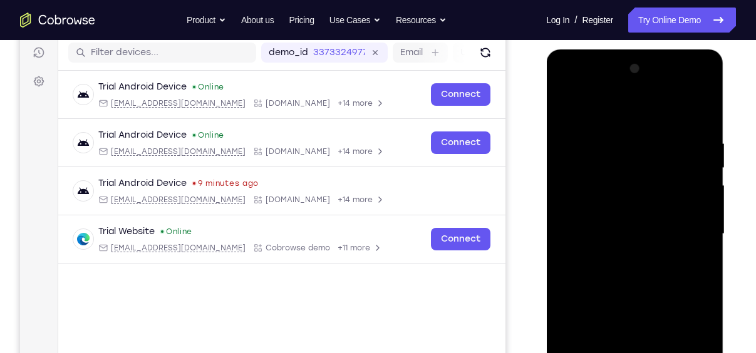
scroll to position [151, 0]
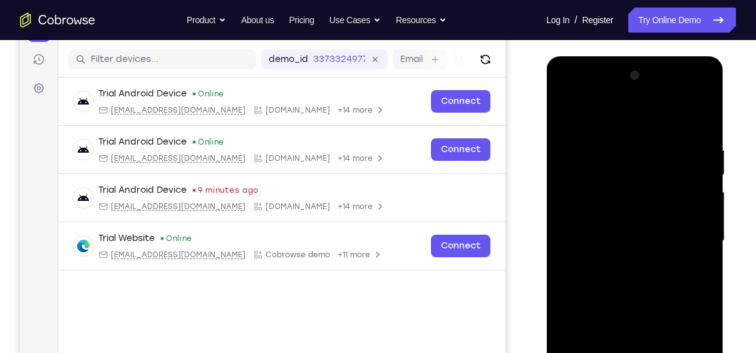
click at [576, 92] on div at bounding box center [634, 241] width 158 height 351
click at [577, 200] on div at bounding box center [634, 241] width 158 height 351
click at [622, 240] on div at bounding box center [634, 241] width 158 height 351
click at [625, 202] on div at bounding box center [634, 241] width 158 height 351
click at [611, 227] on div at bounding box center [634, 241] width 158 height 351
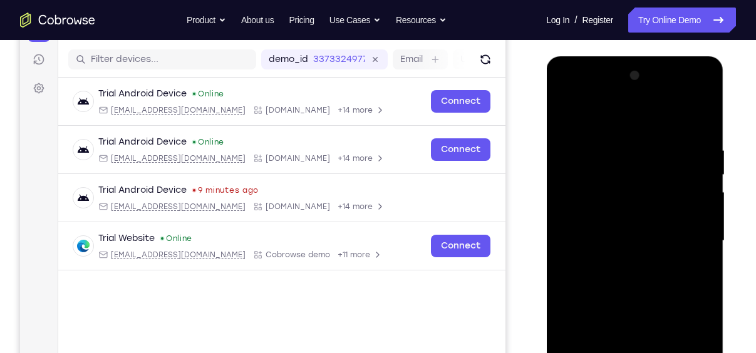
click at [612, 254] on div at bounding box center [634, 241] width 158 height 351
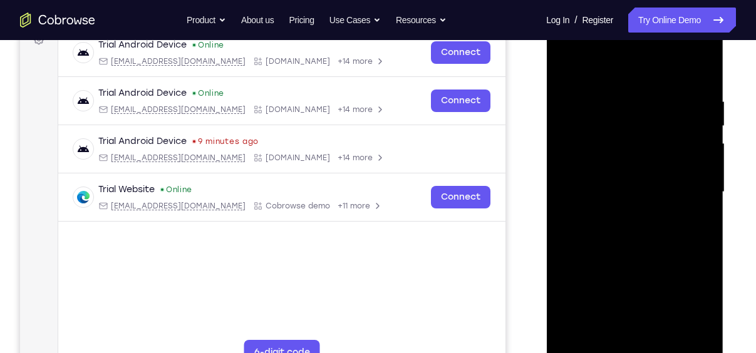
scroll to position [202, 0]
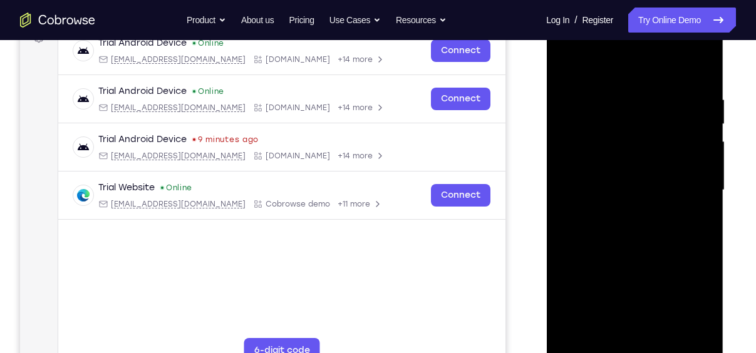
click at [633, 327] on div at bounding box center [634, 190] width 158 height 351
click at [702, 43] on div at bounding box center [634, 190] width 158 height 351
click at [647, 277] on div at bounding box center [634, 190] width 158 height 351
click at [648, 208] on div at bounding box center [634, 190] width 158 height 351
click at [644, 238] on div at bounding box center [634, 190] width 158 height 351
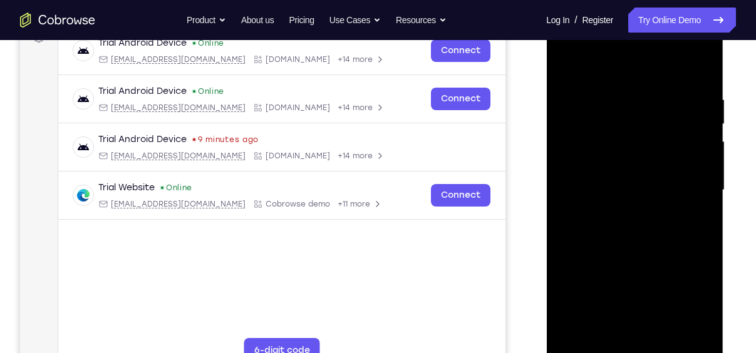
click at [574, 58] on div at bounding box center [634, 190] width 158 height 351
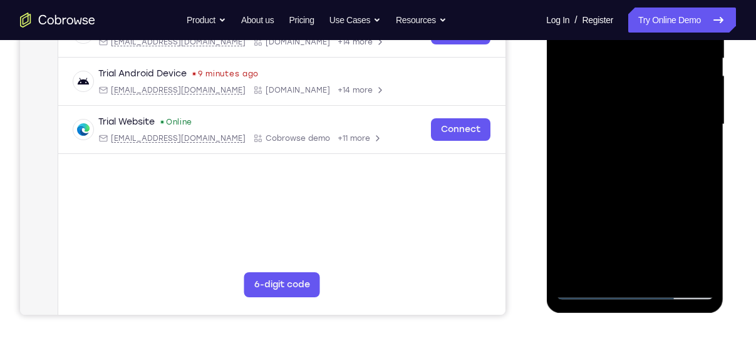
scroll to position [268, 0]
drag, startPoint x: 634, startPoint y: 129, endPoint x: 633, endPoint y: 157, distance: 28.2
click at [633, 157] on div at bounding box center [634, 124] width 158 height 351
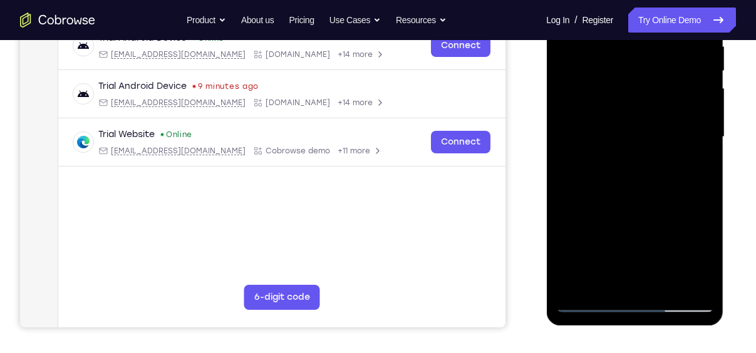
scroll to position [254, 0]
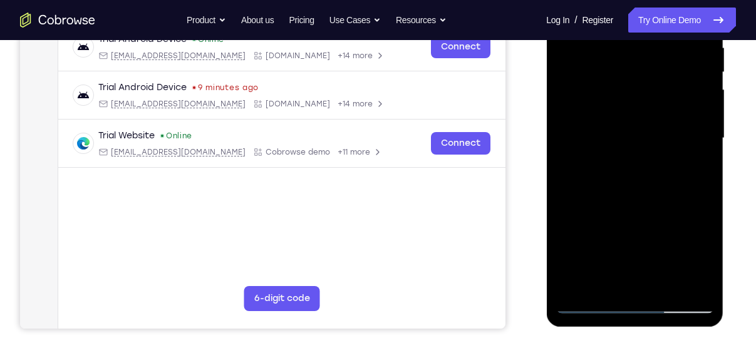
click at [632, 121] on div at bounding box center [634, 138] width 158 height 351
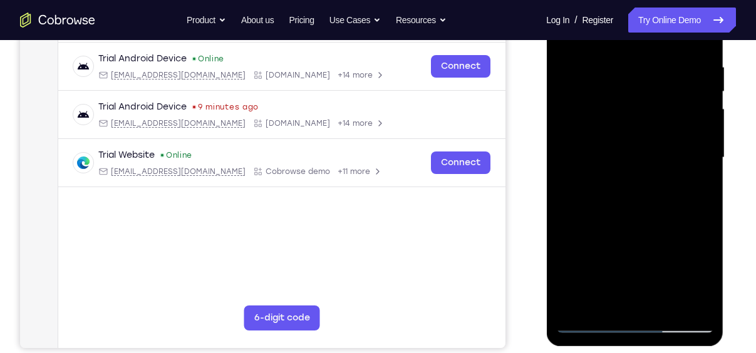
scroll to position [233, 0]
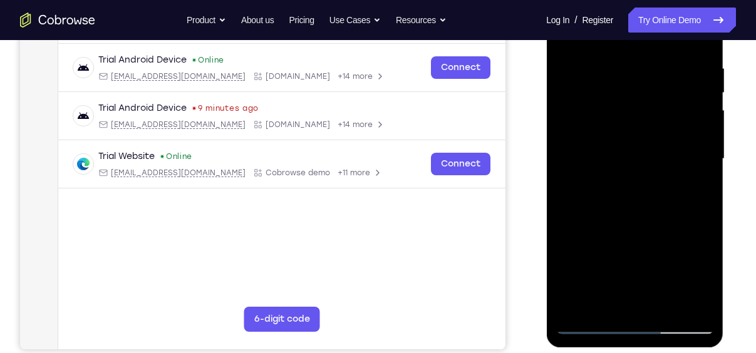
click at [583, 68] on div at bounding box center [634, 159] width 158 height 351
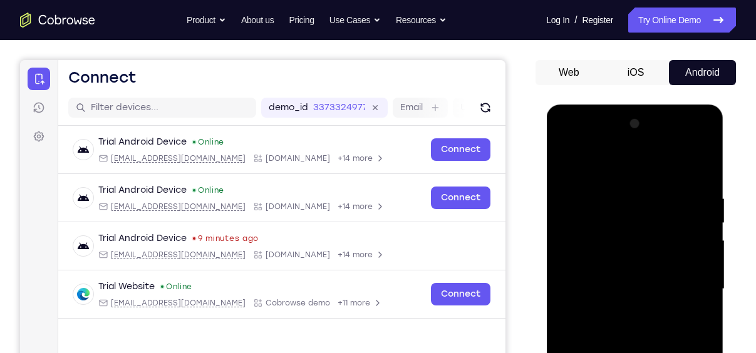
scroll to position [101, 0]
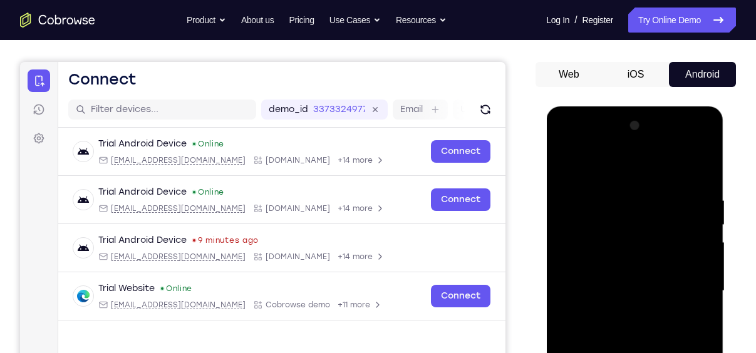
click at [702, 141] on div at bounding box center [634, 291] width 158 height 351
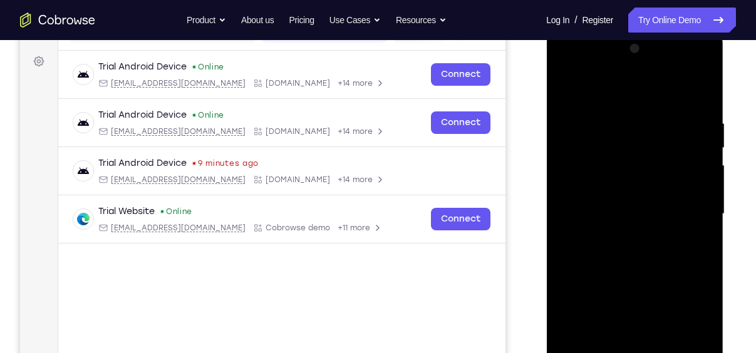
scroll to position [221, 0]
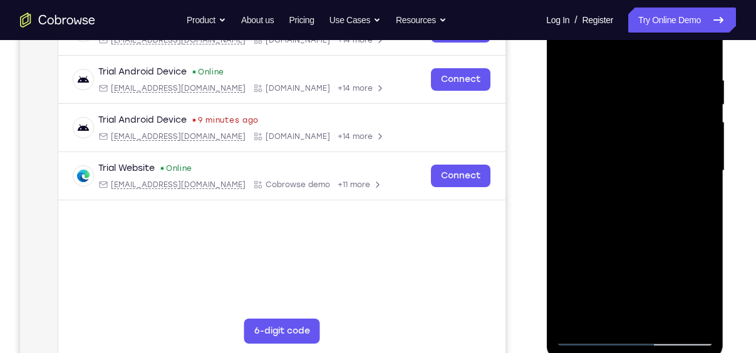
click at [675, 259] on div at bounding box center [634, 171] width 158 height 351
click at [628, 214] on div at bounding box center [634, 171] width 158 height 351
drag, startPoint x: 628, startPoint y: 214, endPoint x: 685, endPoint y: 209, distance: 57.2
click at [685, 209] on div at bounding box center [634, 171] width 158 height 351
drag, startPoint x: 159, startPoint y: 165, endPoint x: 408, endPoint y: 239, distance: 259.9
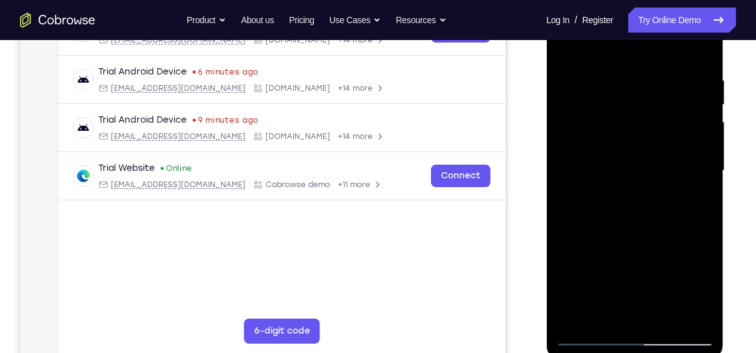
click at [408, 239] on div "Trial Android Device Online [EMAIL_ADDRESS][DOMAIN_NAME] [DOMAIN_NAME] +14 more…" at bounding box center [281, 134] width 447 height 253
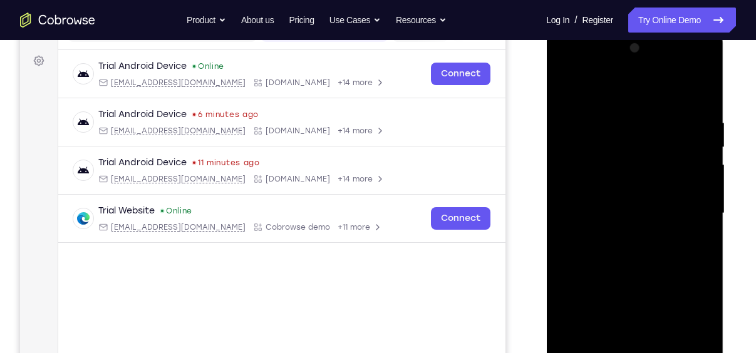
scroll to position [178, 0]
drag, startPoint x: 629, startPoint y: 133, endPoint x: 688, endPoint y: 123, distance: 59.6
click at [688, 123] on div at bounding box center [634, 214] width 158 height 351
drag, startPoint x: 628, startPoint y: 261, endPoint x: 675, endPoint y: 250, distance: 48.1
click at [675, 250] on div at bounding box center [634, 214] width 158 height 351
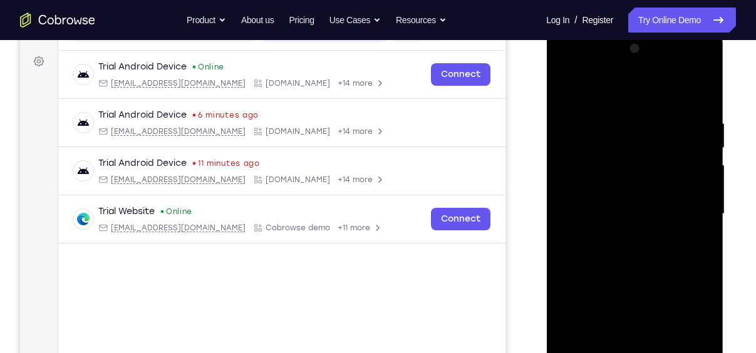
click at [675, 250] on div at bounding box center [634, 214] width 158 height 351
click at [686, 248] on div at bounding box center [634, 214] width 158 height 351
click at [665, 253] on div at bounding box center [634, 214] width 158 height 351
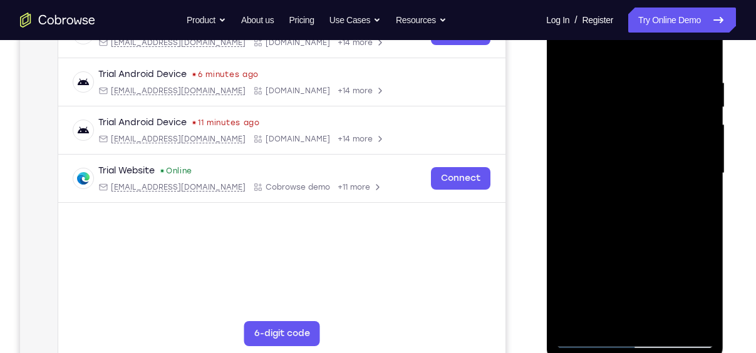
scroll to position [195, 0]
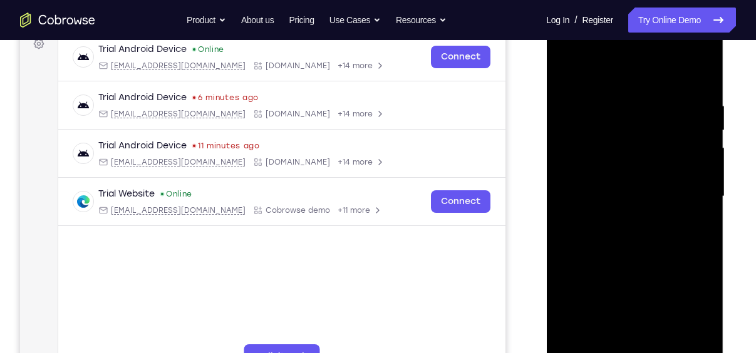
drag, startPoint x: 684, startPoint y: 177, endPoint x: 580, endPoint y: 169, distance: 104.2
click at [580, 169] on div at bounding box center [634, 196] width 158 height 351
drag, startPoint x: 686, startPoint y: 162, endPoint x: 576, endPoint y: 160, distance: 109.6
click at [576, 160] on div at bounding box center [634, 196] width 158 height 351
drag, startPoint x: 707, startPoint y: 165, endPoint x: 600, endPoint y: 161, distance: 106.5
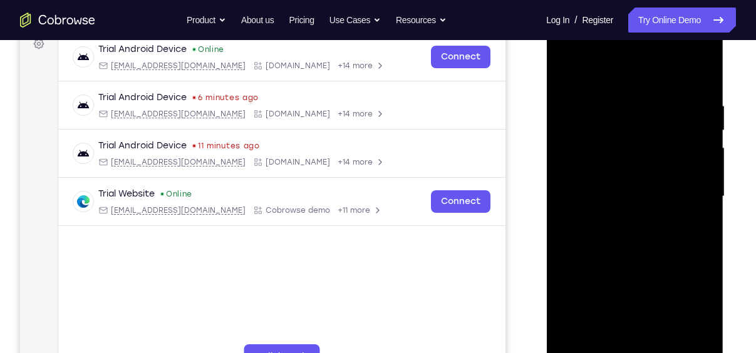
click at [600, 161] on div at bounding box center [634, 196] width 158 height 351
drag, startPoint x: 688, startPoint y: 160, endPoint x: 609, endPoint y: 155, distance: 79.0
click at [609, 155] on div at bounding box center [634, 196] width 158 height 351
click at [604, 160] on div at bounding box center [634, 196] width 158 height 351
click at [701, 208] on div at bounding box center [634, 196] width 158 height 351
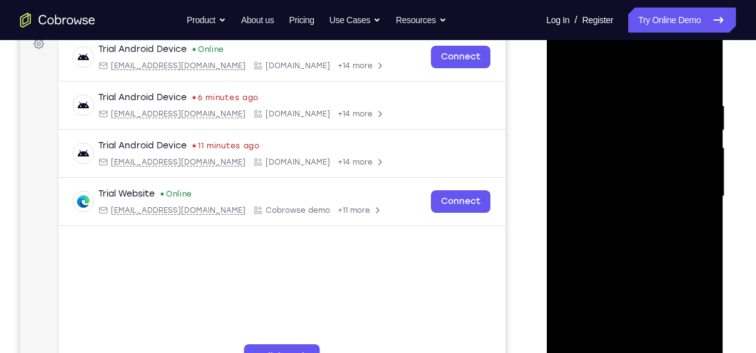
click at [701, 208] on div at bounding box center [634, 196] width 158 height 351
drag, startPoint x: 175, startPoint y: 163, endPoint x: 408, endPoint y: 262, distance: 253.4
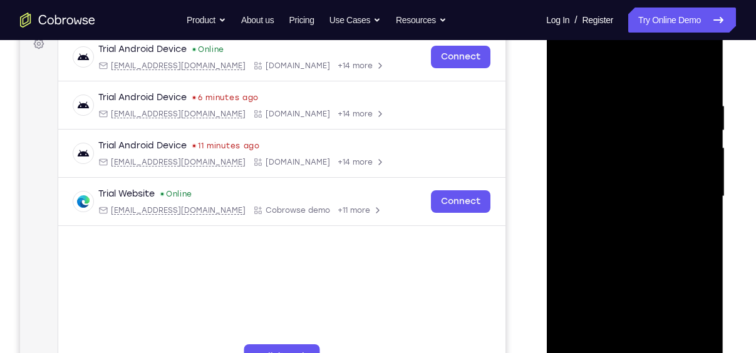
click at [408, 262] on div "Trial Android Device Online [EMAIL_ADDRESS][DOMAIN_NAME] [DOMAIN_NAME] +14 more…" at bounding box center [281, 159] width 447 height 253
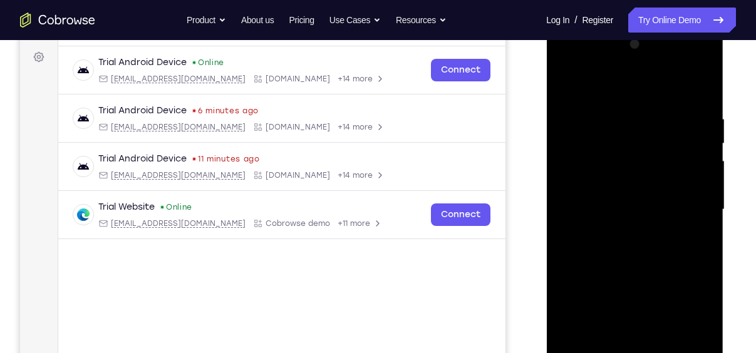
scroll to position [180, 0]
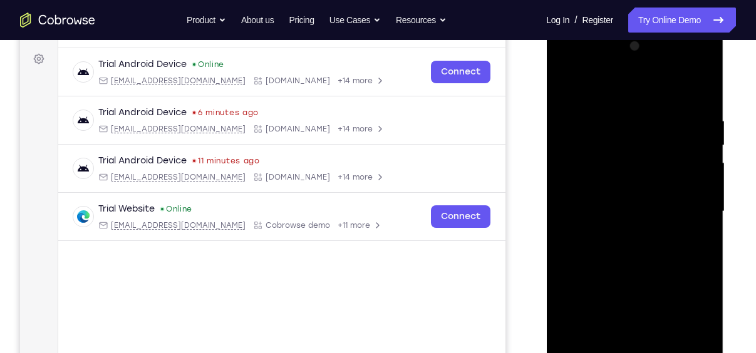
click at [704, 90] on div at bounding box center [634, 211] width 158 height 351
drag, startPoint x: 687, startPoint y: 169, endPoint x: 565, endPoint y: 170, distance: 122.1
click at [565, 170] on div at bounding box center [634, 211] width 158 height 351
drag, startPoint x: 702, startPoint y: 177, endPoint x: 612, endPoint y: 176, distance: 90.2
click at [612, 176] on div at bounding box center [634, 211] width 158 height 351
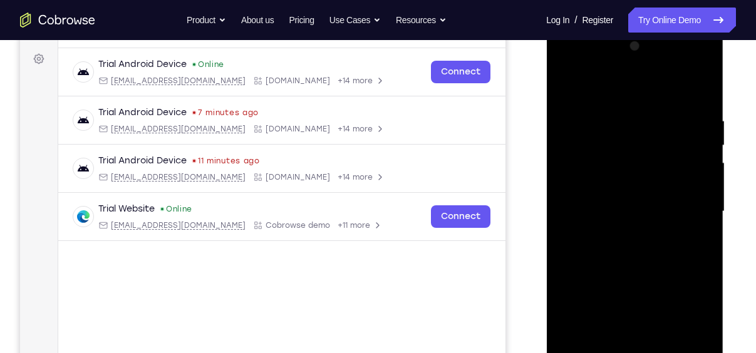
drag, startPoint x: 702, startPoint y: 173, endPoint x: 600, endPoint y: 170, distance: 101.5
click at [600, 170] on div at bounding box center [634, 211] width 158 height 351
drag, startPoint x: 693, startPoint y: 174, endPoint x: 590, endPoint y: 178, distance: 103.4
click at [590, 178] on div at bounding box center [634, 211] width 158 height 351
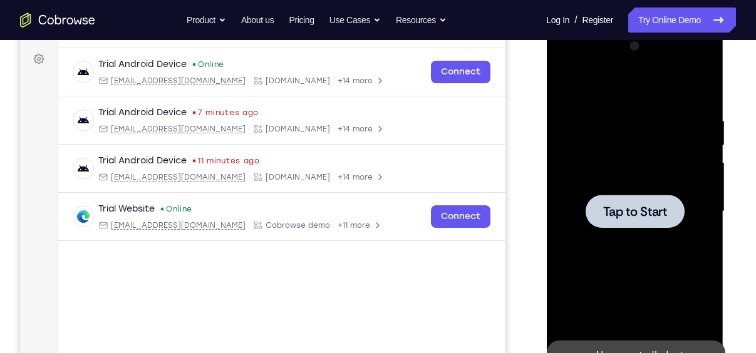
scroll to position [255, 0]
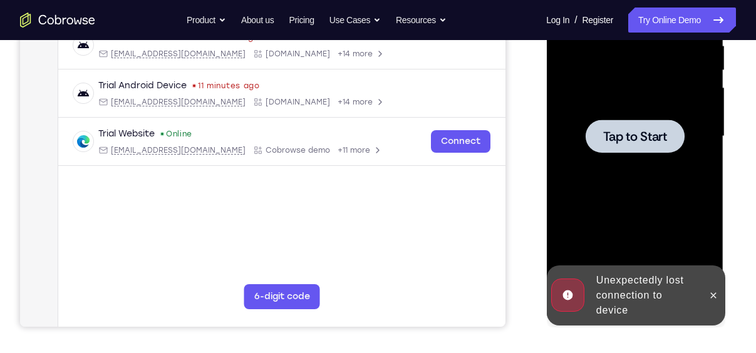
click at [639, 120] on div at bounding box center [634, 136] width 99 height 33
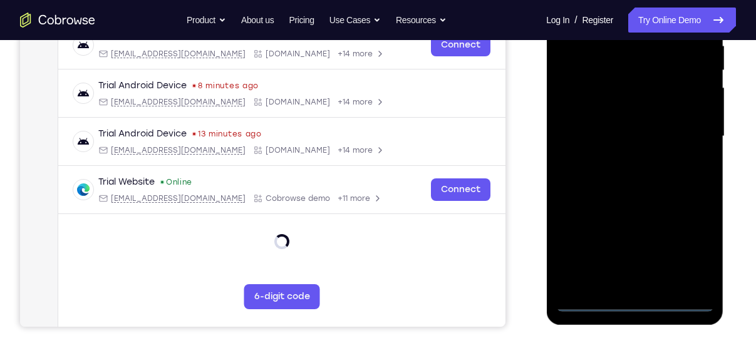
click at [635, 301] on div at bounding box center [634, 136] width 158 height 351
click at [688, 239] on div at bounding box center [634, 136] width 158 height 351
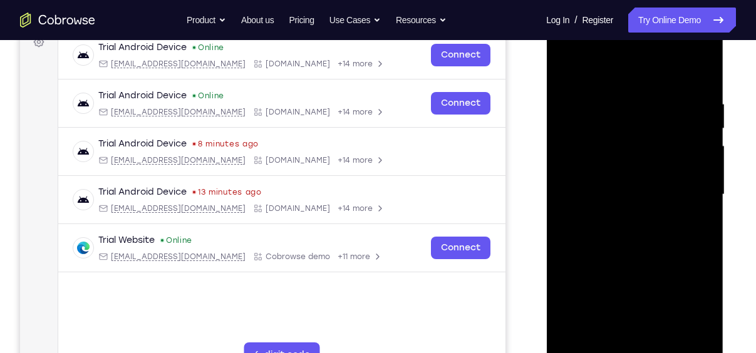
scroll to position [141, 0]
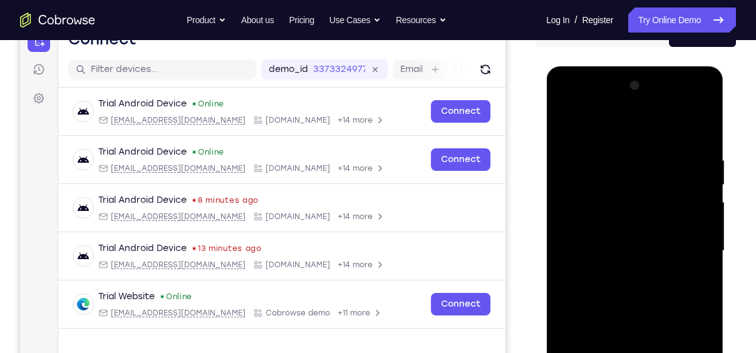
click at [589, 101] on div at bounding box center [634, 251] width 158 height 351
click at [581, 213] on div at bounding box center [634, 251] width 158 height 351
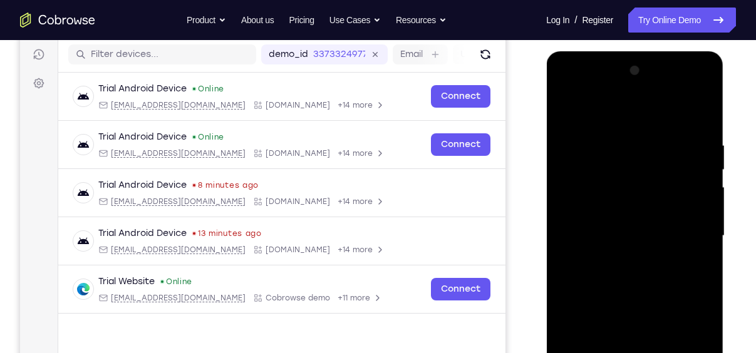
scroll to position [157, 0]
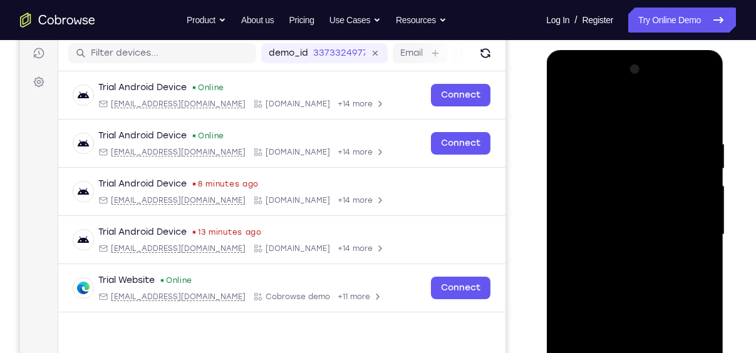
click at [611, 230] on div at bounding box center [634, 234] width 158 height 351
click at [615, 218] on div at bounding box center [634, 234] width 158 height 351
click at [615, 244] on div at bounding box center [634, 234] width 158 height 351
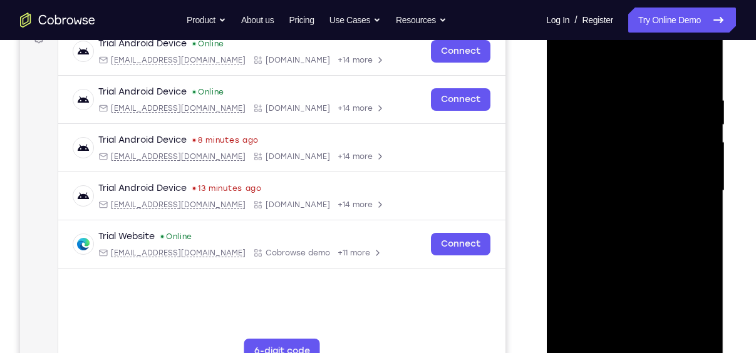
scroll to position [208, 0]
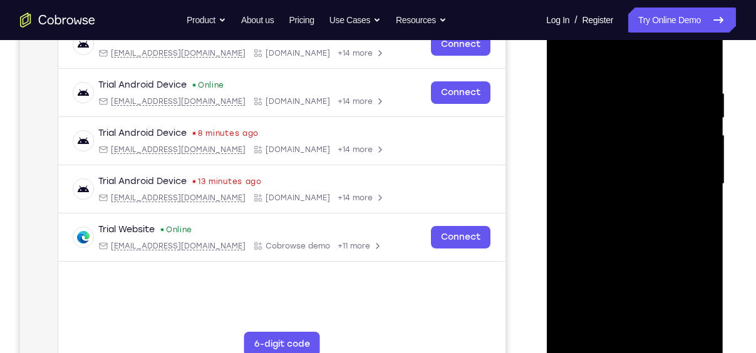
click at [632, 333] on div at bounding box center [634, 184] width 158 height 351
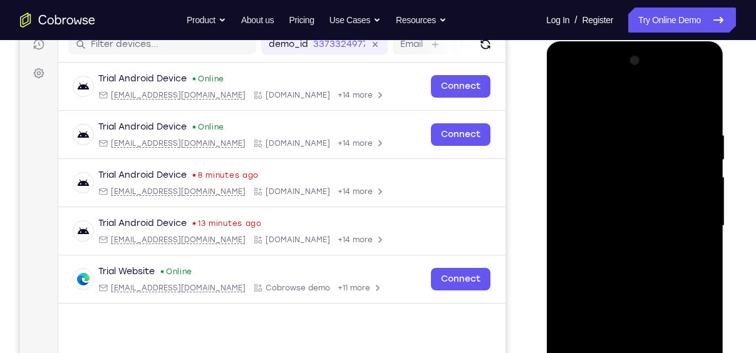
scroll to position [167, 0]
